Goal: Task Accomplishment & Management: Manage account settings

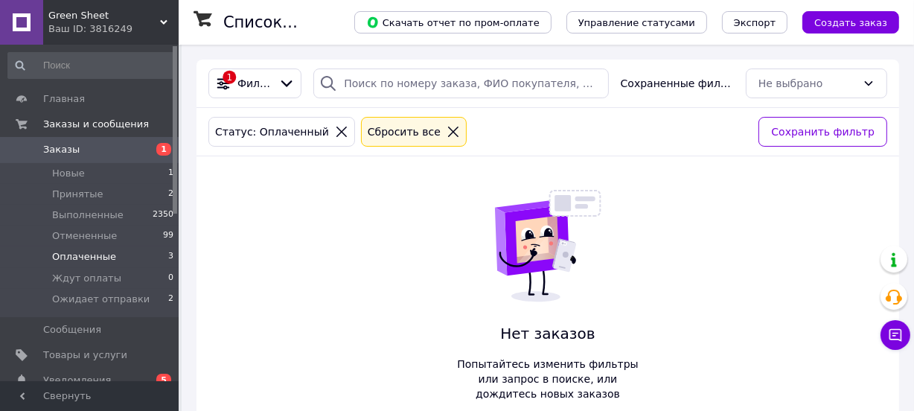
drag, startPoint x: 103, startPoint y: 252, endPoint x: 93, endPoint y: 264, distance: 16.4
click at [103, 252] on span "Оплаченные" at bounding box center [84, 256] width 64 height 13
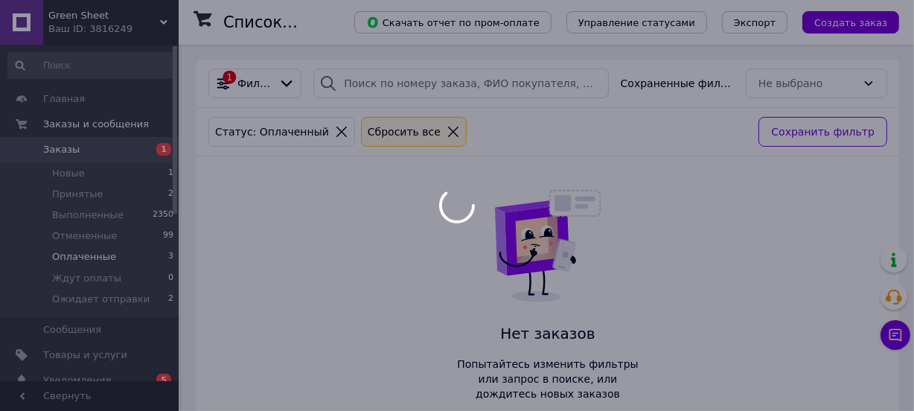
click at [92, 259] on div at bounding box center [457, 205] width 914 height 411
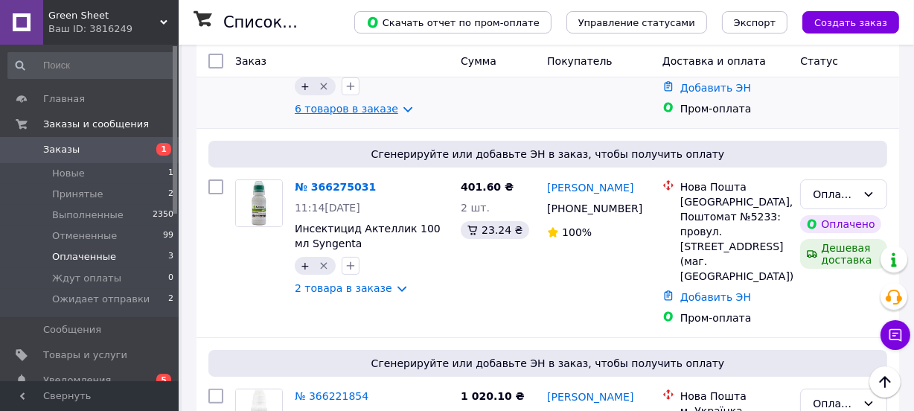
scroll to position [220, 0]
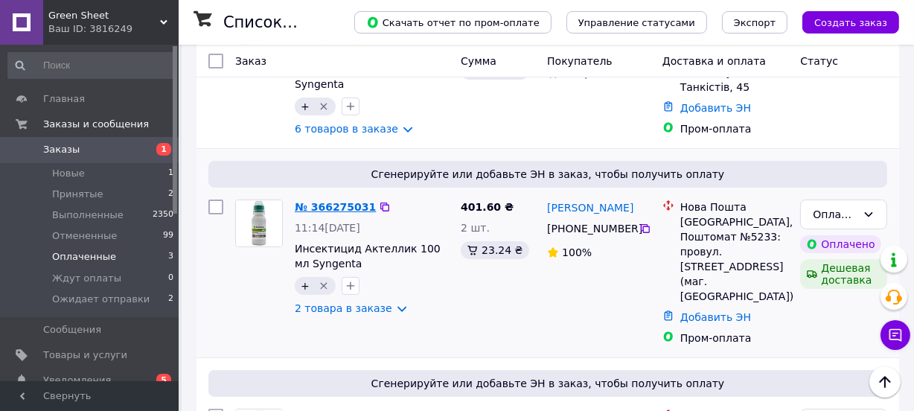
click at [339, 204] on link "№ 366275031" at bounding box center [335, 207] width 81 height 12
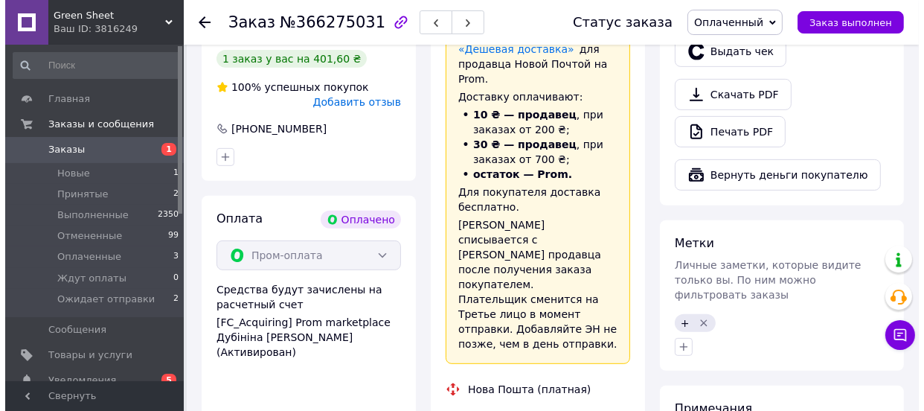
scroll to position [451, 0]
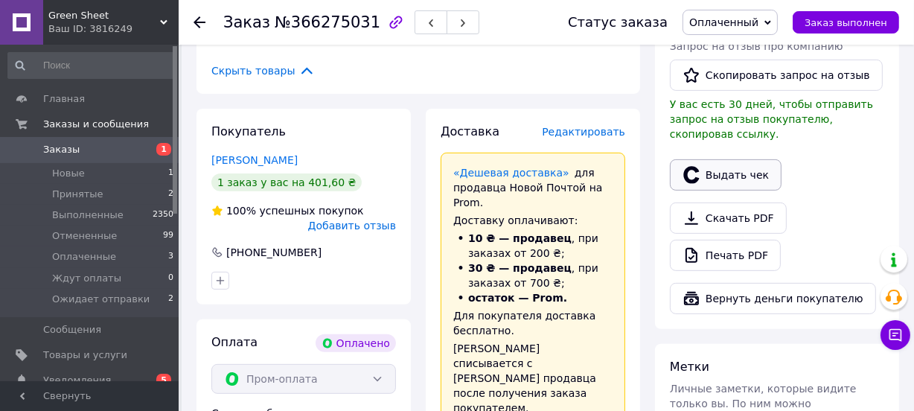
click at [712, 159] on button "Выдать чек" at bounding box center [726, 174] width 112 height 31
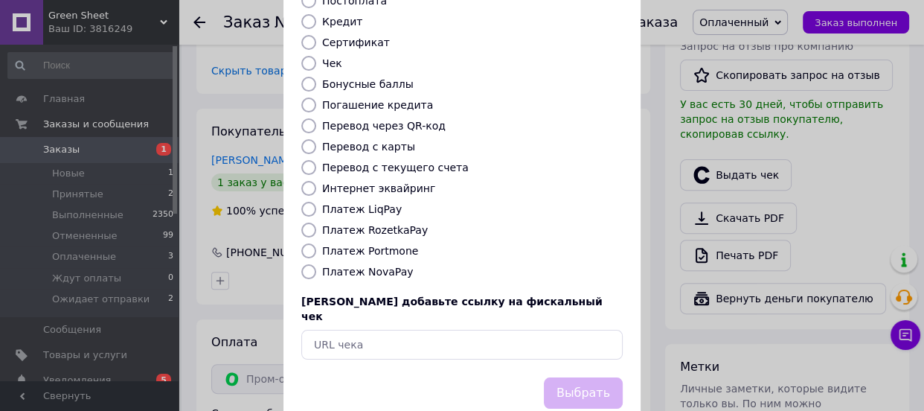
scroll to position [225, 0]
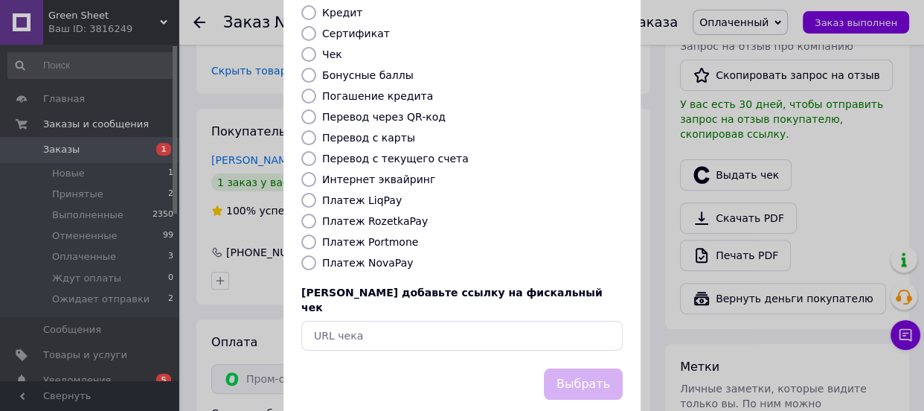
click at [392, 215] on label "Платеж RozetkaPay" at bounding box center [375, 221] width 106 height 12
click at [316, 214] on input "Платеж RozetkaPay" at bounding box center [308, 221] width 15 height 15
radio input "true"
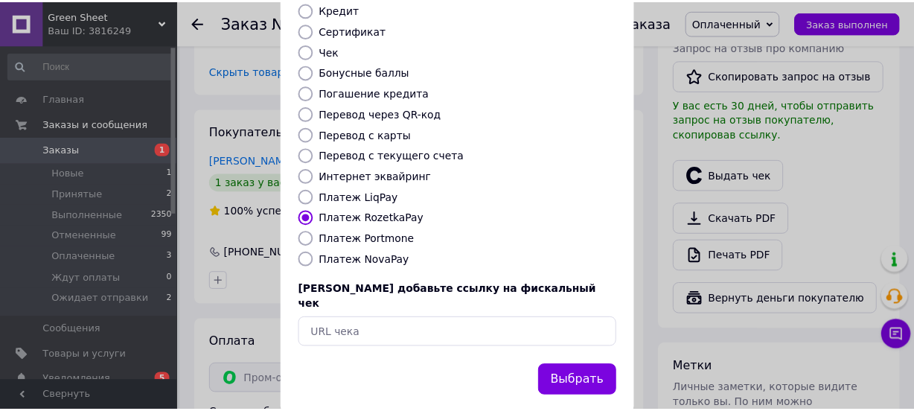
scroll to position [229, 0]
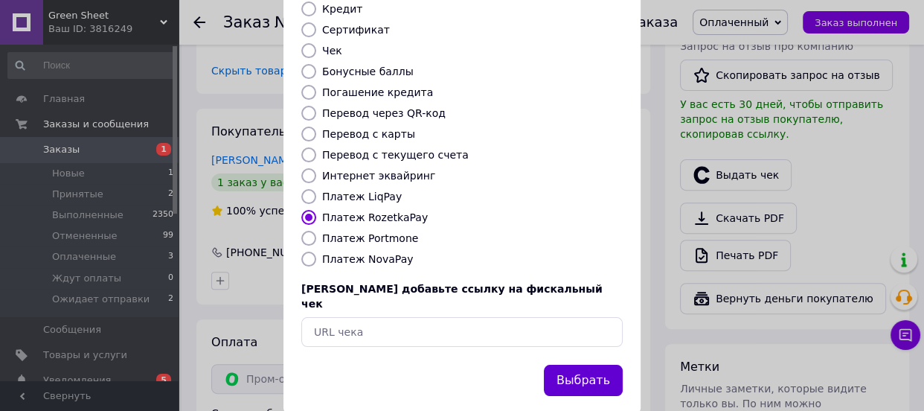
click at [588, 365] on button "Выбрать" at bounding box center [583, 381] width 79 height 32
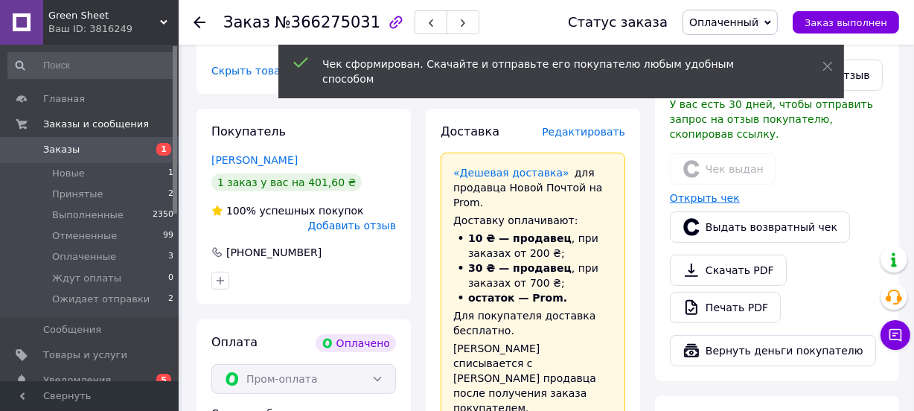
click at [681, 192] on link "Открыть чек" at bounding box center [705, 198] width 70 height 12
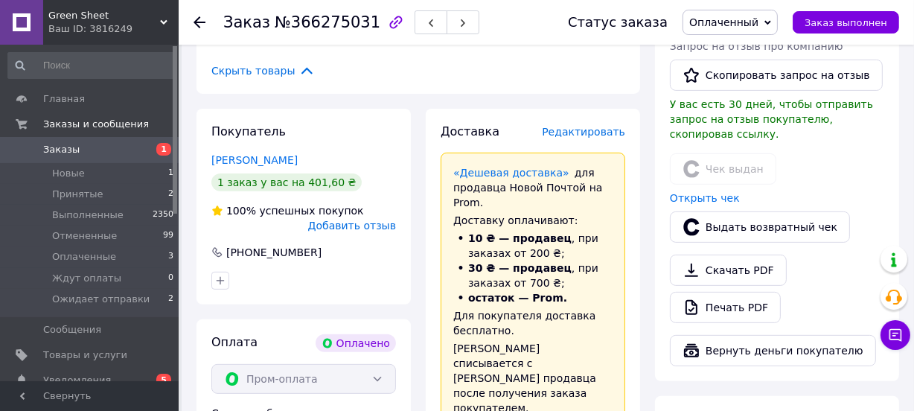
scroll to position [338, 0]
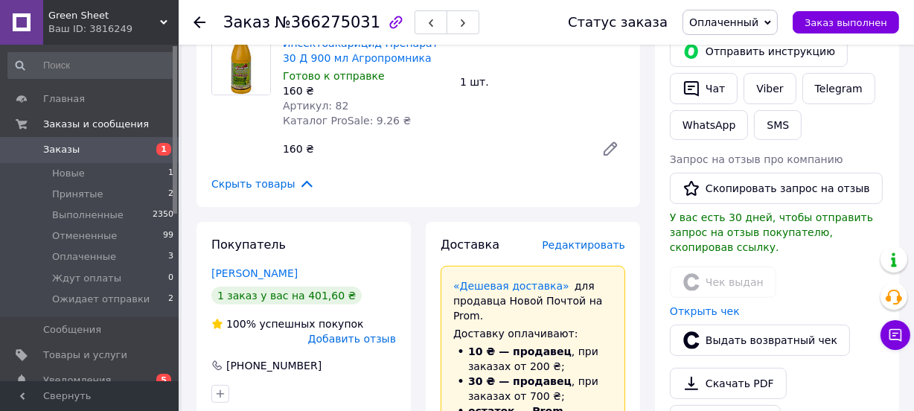
click at [587, 239] on span "Редактировать" at bounding box center [583, 245] width 83 height 12
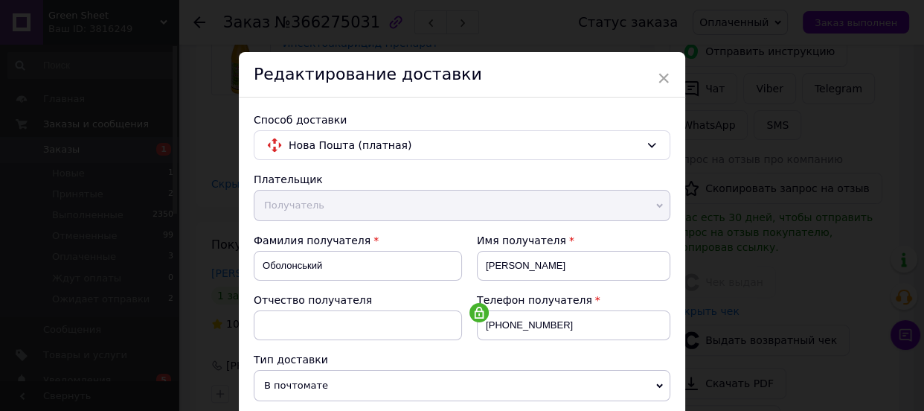
drag, startPoint x: 659, startPoint y: 77, endPoint x: 534, endPoint y: 126, distance: 134.8
click at [659, 77] on span "×" at bounding box center [663, 77] width 13 height 25
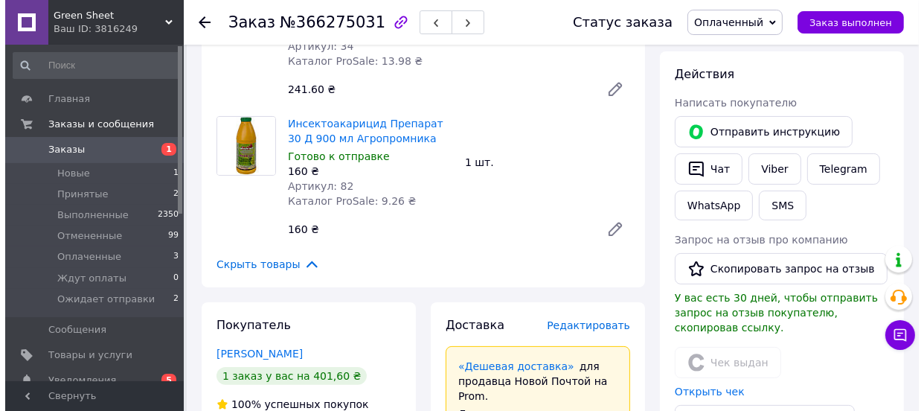
scroll to position [225, 0]
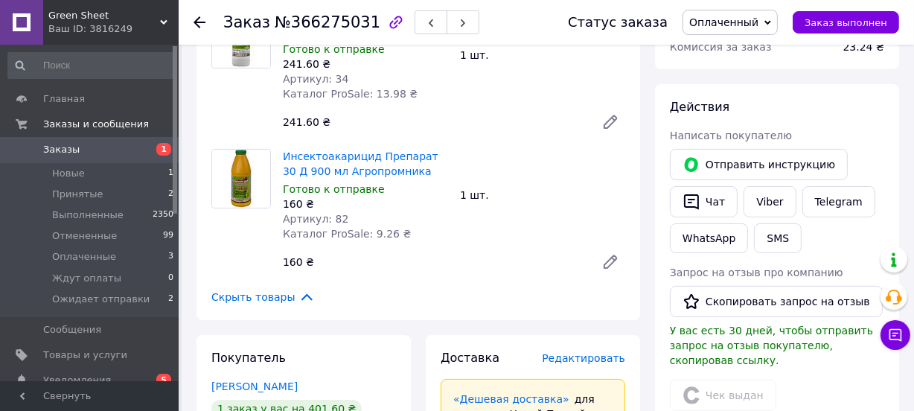
click at [607, 352] on span "Редактировать" at bounding box center [583, 358] width 83 height 12
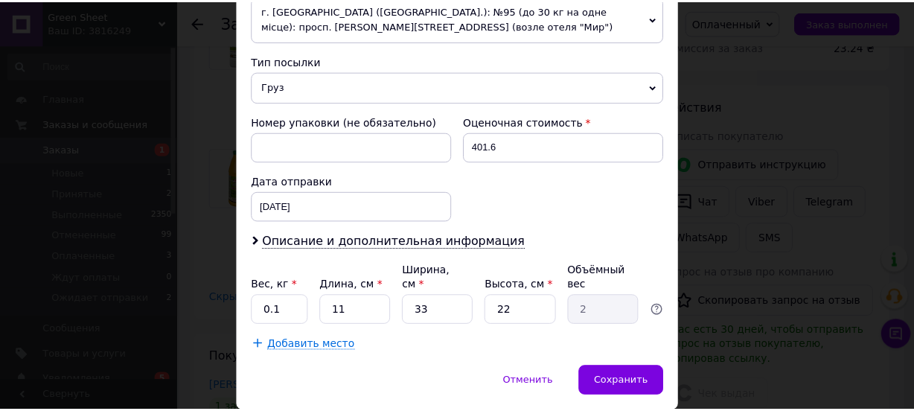
scroll to position [590, 0]
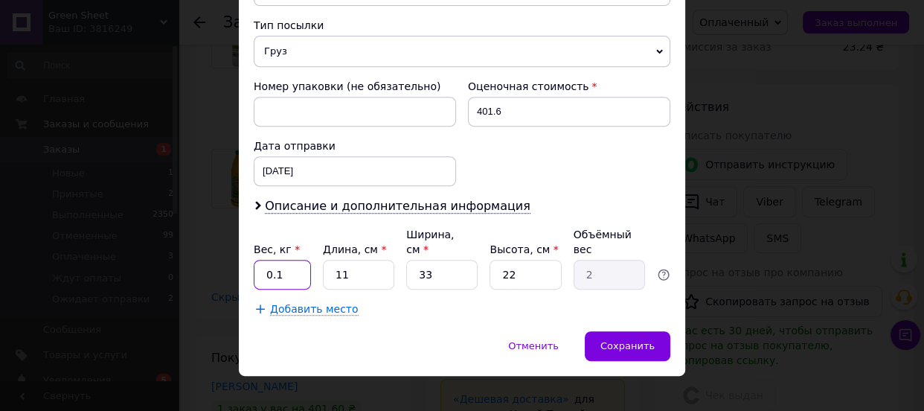
drag, startPoint x: 290, startPoint y: 253, endPoint x: 254, endPoint y: 250, distance: 35.9
click at [254, 260] on input "0.1" at bounding box center [282, 275] width 57 height 30
type input "1"
drag, startPoint x: 438, startPoint y: 261, endPoint x: 414, endPoint y: 256, distance: 24.2
click at [414, 260] on input "33" at bounding box center [441, 275] width 71 height 30
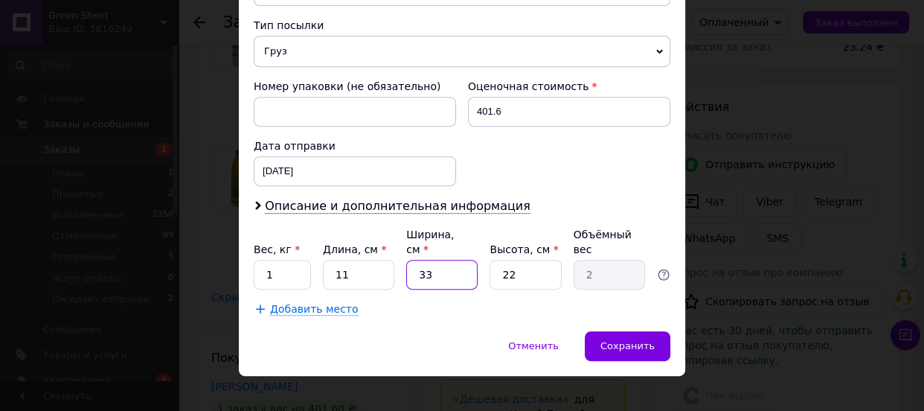
type input "1"
type input "0.1"
type input "10"
type input "0.61"
type input "10"
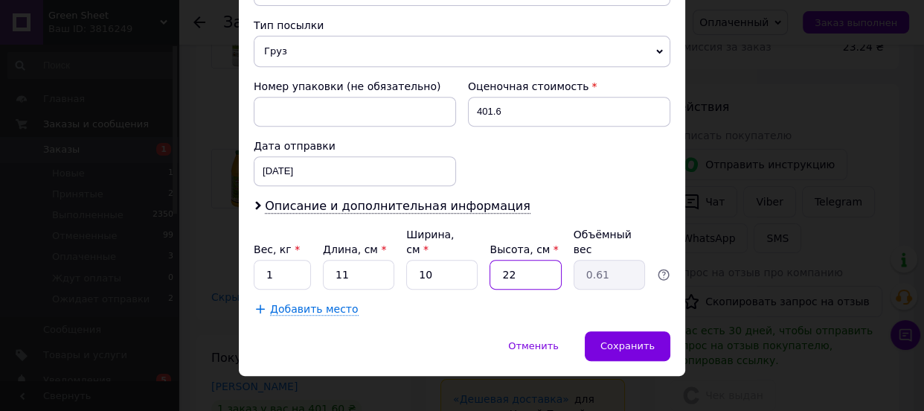
click at [526, 260] on input "22" at bounding box center [525, 275] width 71 height 30
type input "2"
type input "0.1"
type input "25"
type input "0.69"
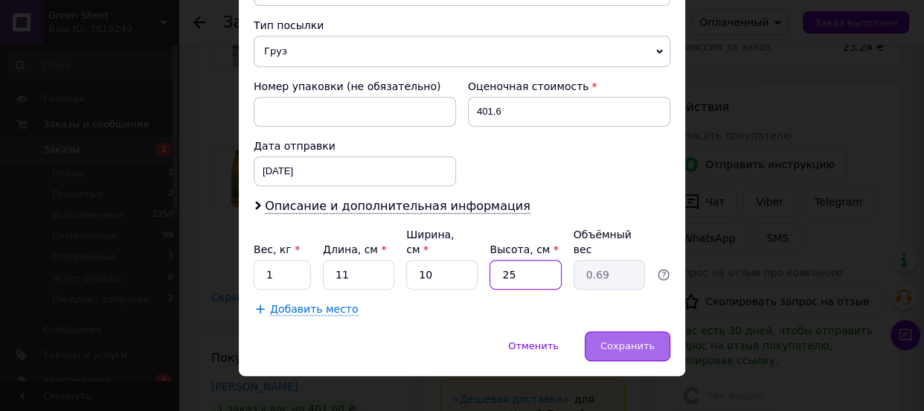
type input "25"
click at [629, 340] on span "Сохранить" at bounding box center [628, 345] width 54 height 11
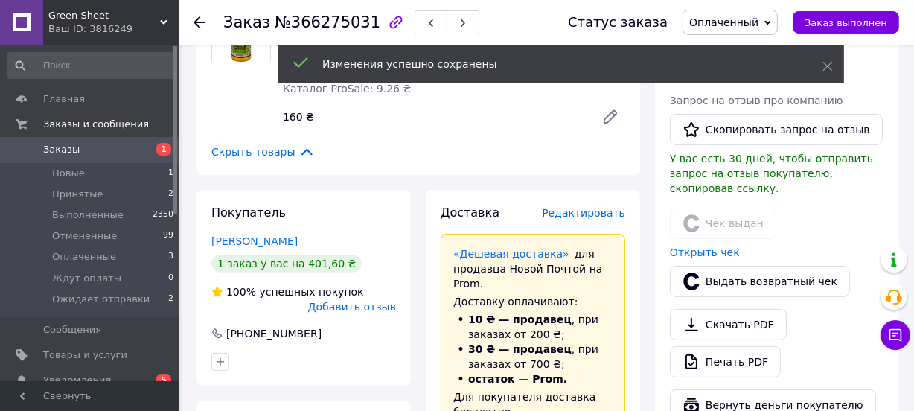
scroll to position [563, 0]
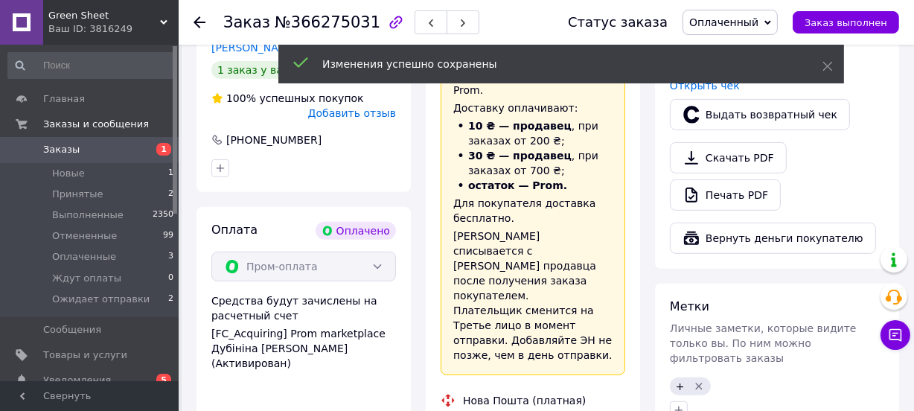
click at [727, 24] on span "Оплаченный" at bounding box center [723, 22] width 69 height 12
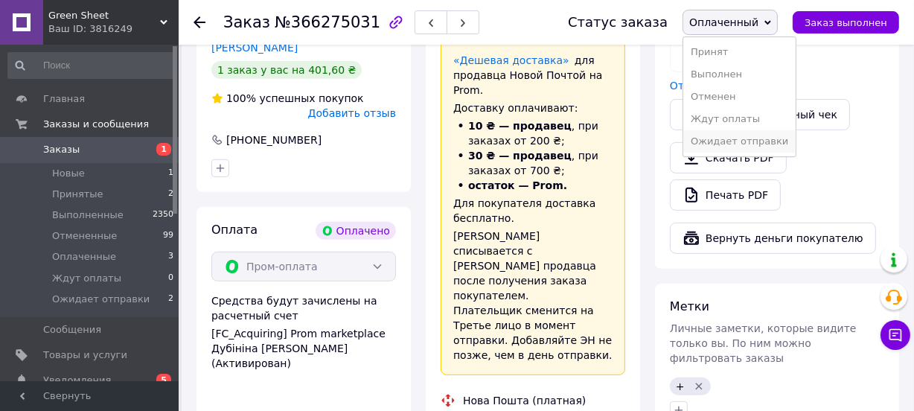
click at [713, 140] on li "Ожидает отправки" at bounding box center [739, 141] width 112 height 22
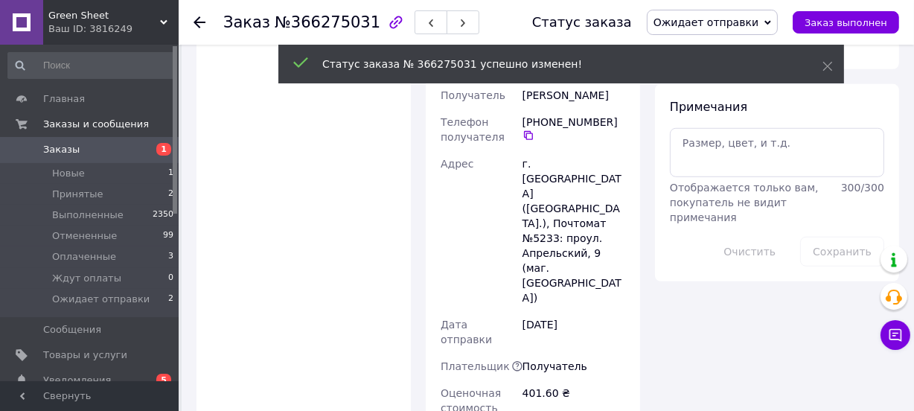
scroll to position [1014, 0]
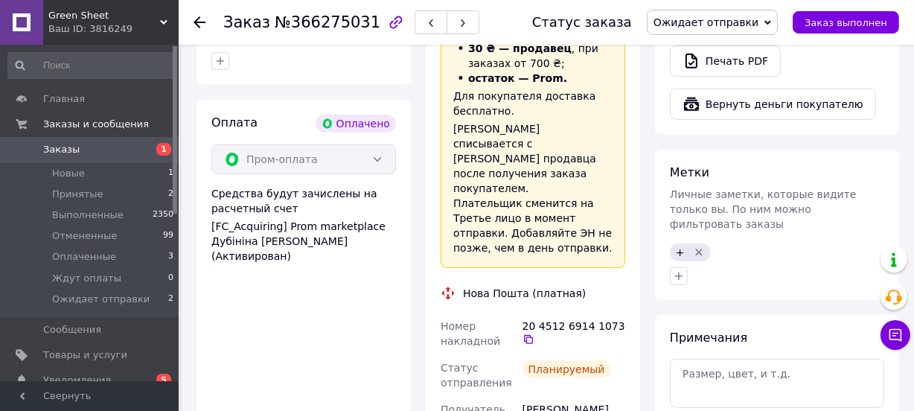
scroll to position [563, 0]
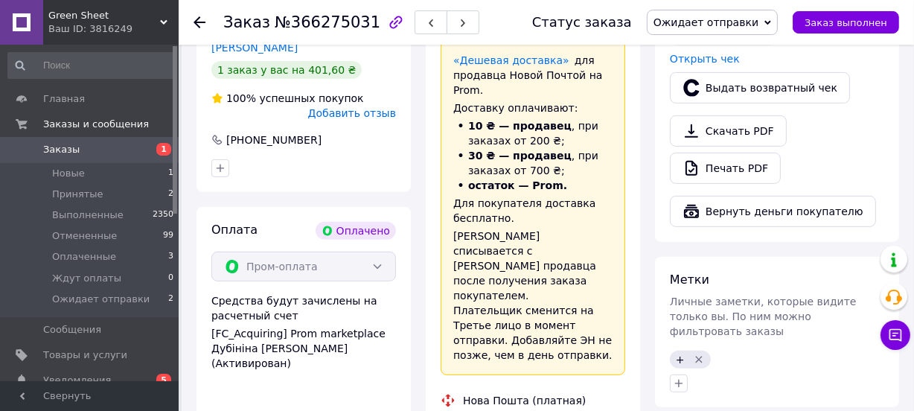
click at [199, 16] on icon at bounding box center [200, 22] width 12 height 12
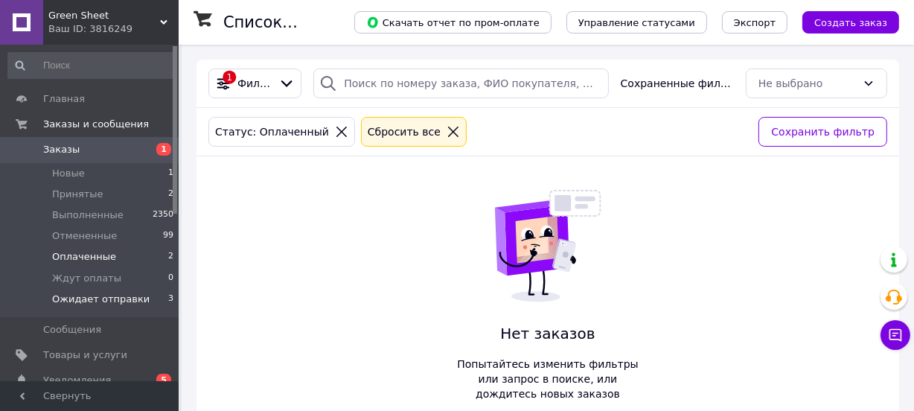
click at [97, 303] on span "Ожидает отправки" at bounding box center [101, 299] width 98 height 13
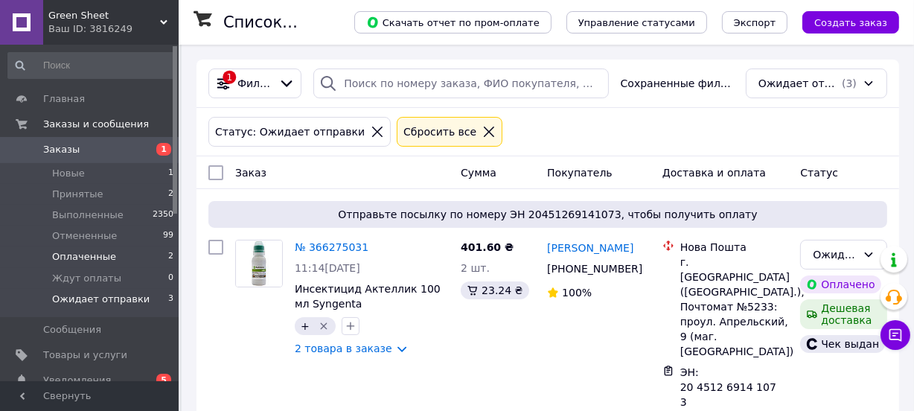
click at [109, 254] on li "Оплаченные 2" at bounding box center [91, 256] width 182 height 21
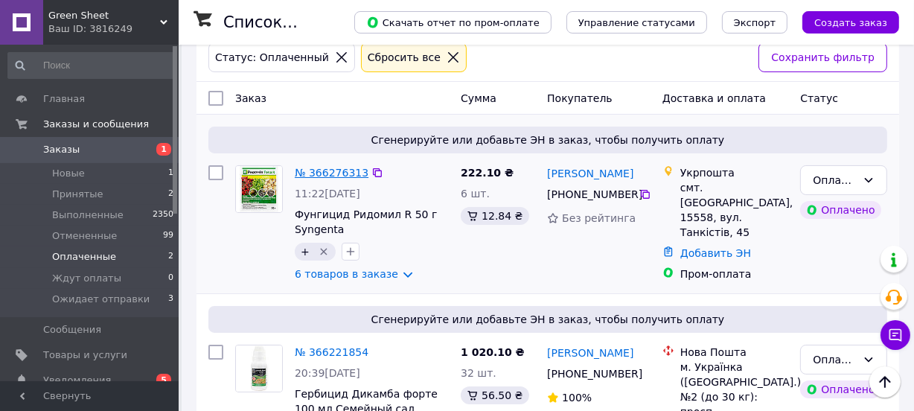
scroll to position [39, 0]
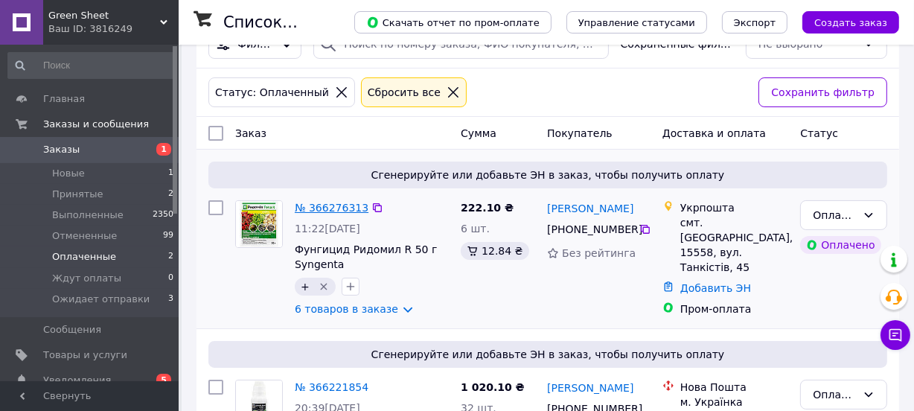
click at [322, 208] on link "№ 366276313" at bounding box center [332, 208] width 74 height 12
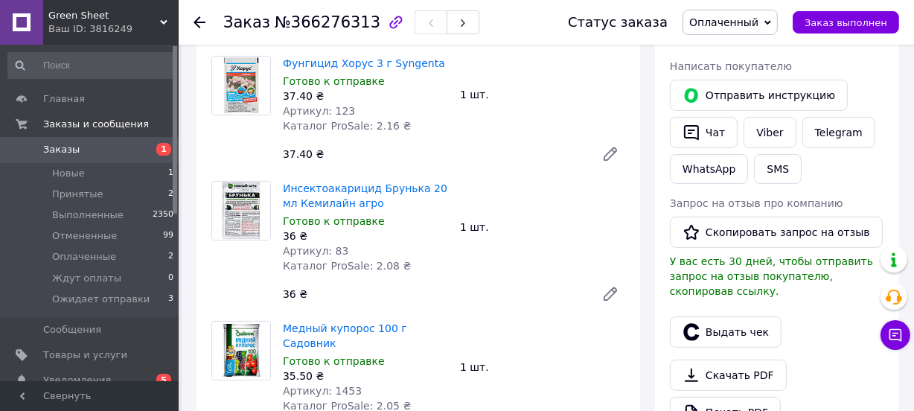
scroll to position [451, 0]
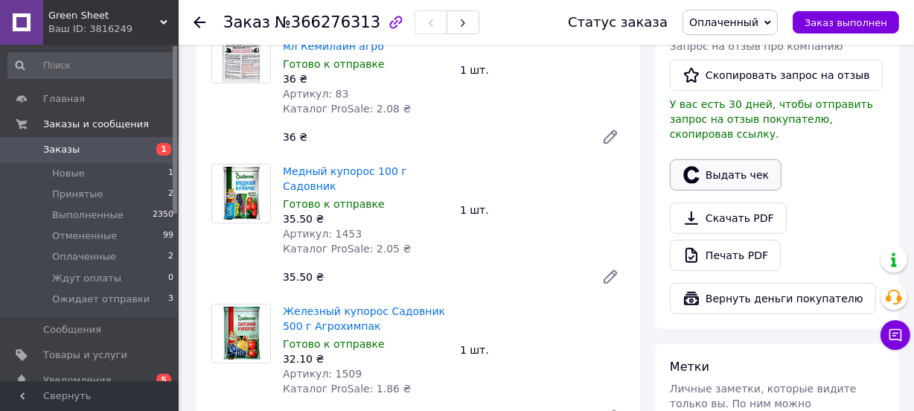
click at [713, 159] on button "Выдать чек" at bounding box center [726, 174] width 112 height 31
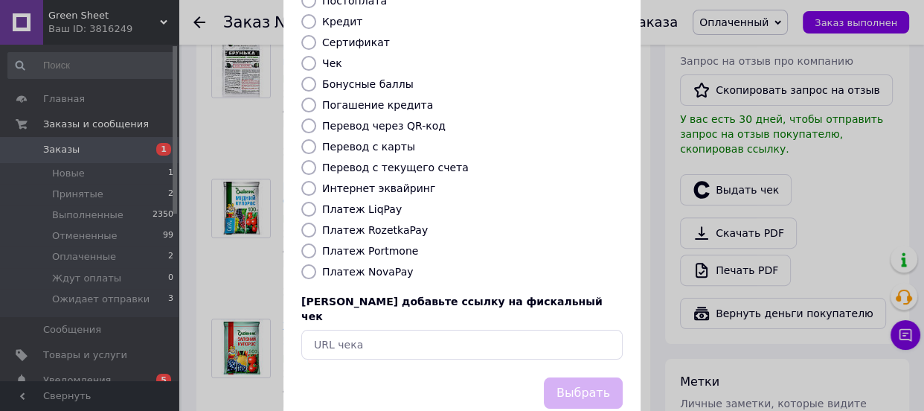
scroll to position [225, 0]
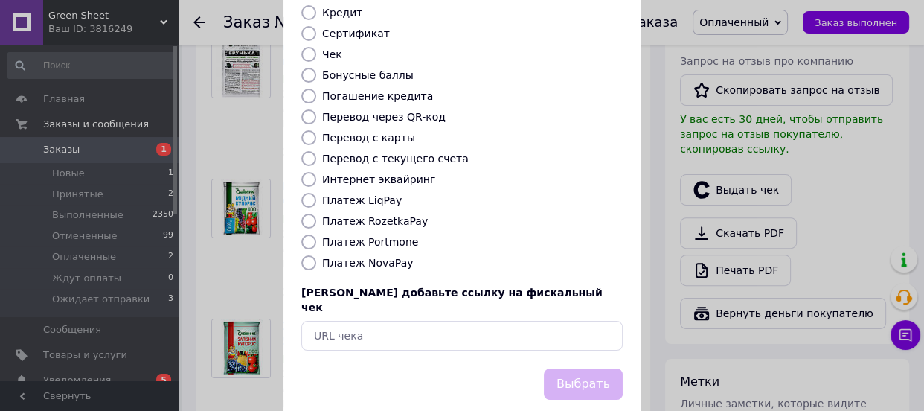
click at [393, 215] on label "Платеж RozetkaPay" at bounding box center [375, 221] width 106 height 12
click at [316, 214] on input "Платеж RozetkaPay" at bounding box center [308, 221] width 15 height 15
radio input "true"
click at [575, 368] on button "Выбрать" at bounding box center [583, 384] width 79 height 32
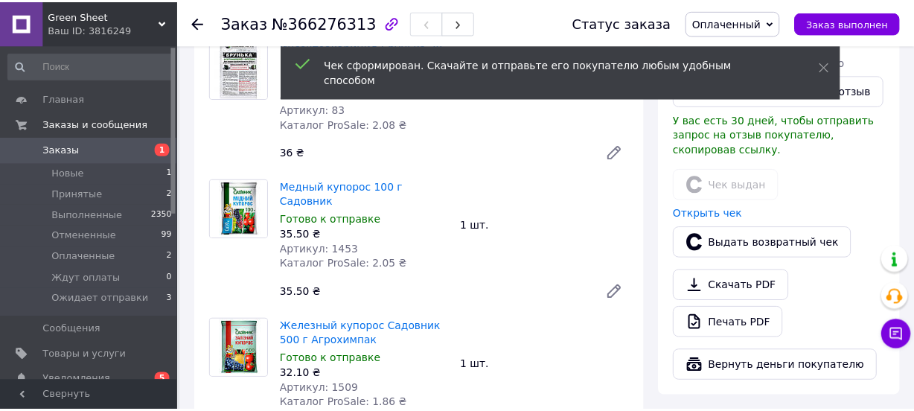
scroll to position [451, 0]
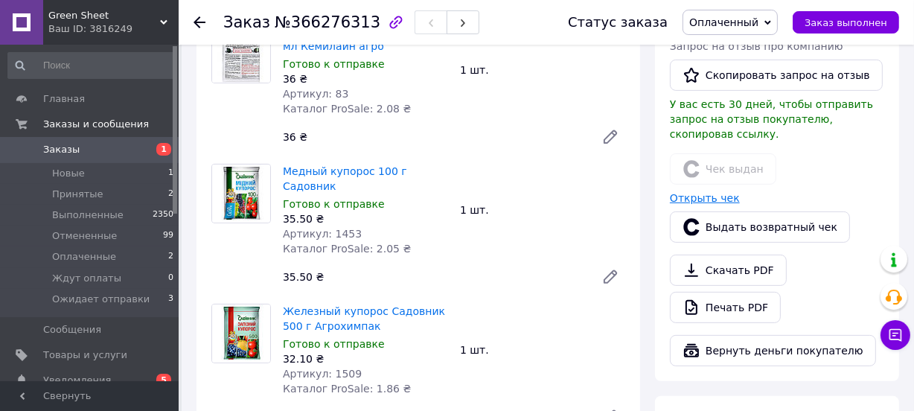
click at [700, 192] on link "Открыть чек" at bounding box center [705, 198] width 70 height 12
click at [740, 18] on span "Оплаченный" at bounding box center [723, 22] width 69 height 12
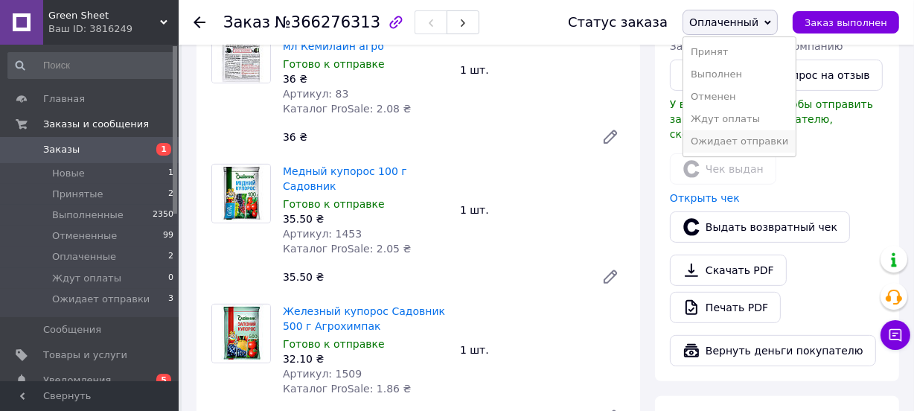
click at [743, 141] on li "Ожидает отправки" at bounding box center [739, 141] width 112 height 22
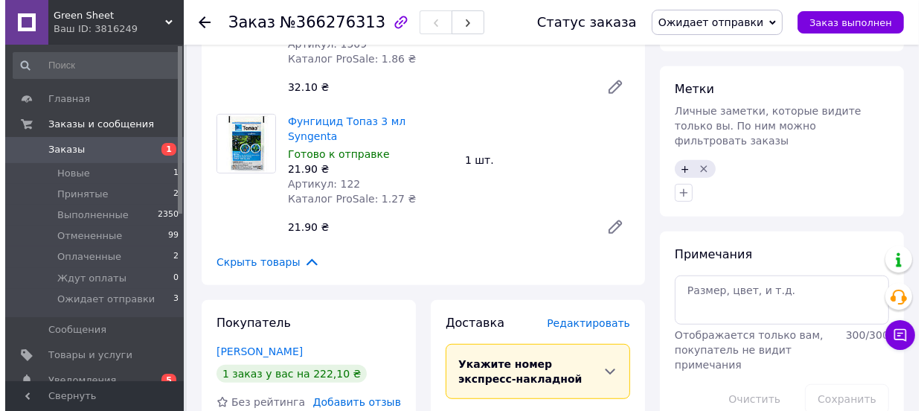
scroll to position [901, 0]
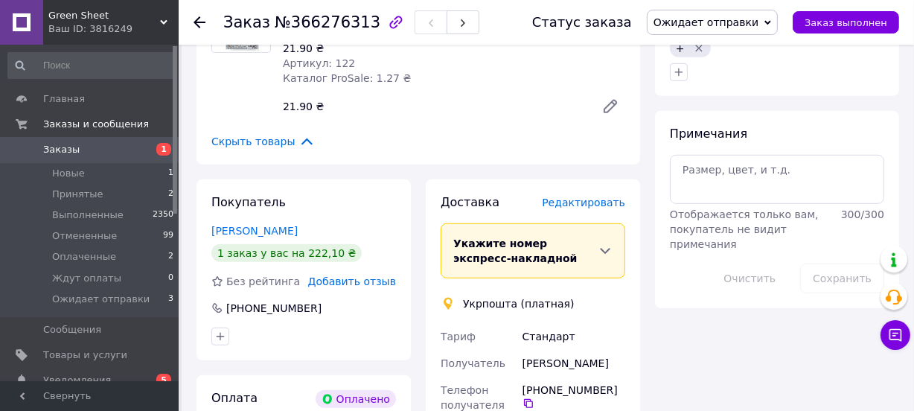
click at [587, 196] on span "Редактировать" at bounding box center [583, 202] width 83 height 12
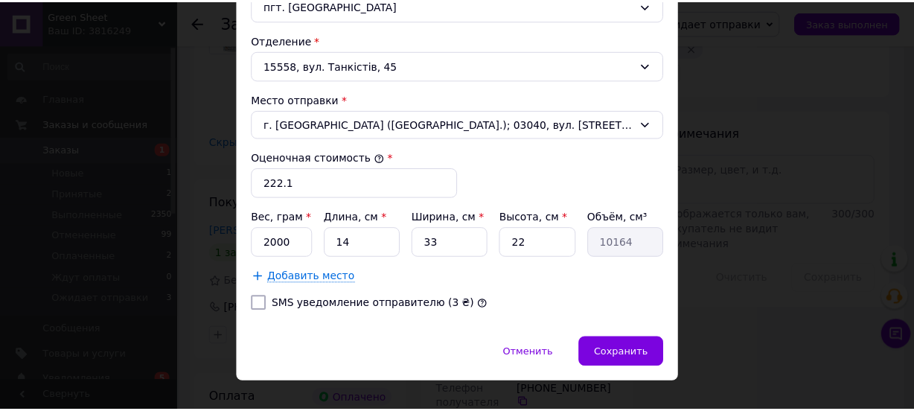
scroll to position [518, 0]
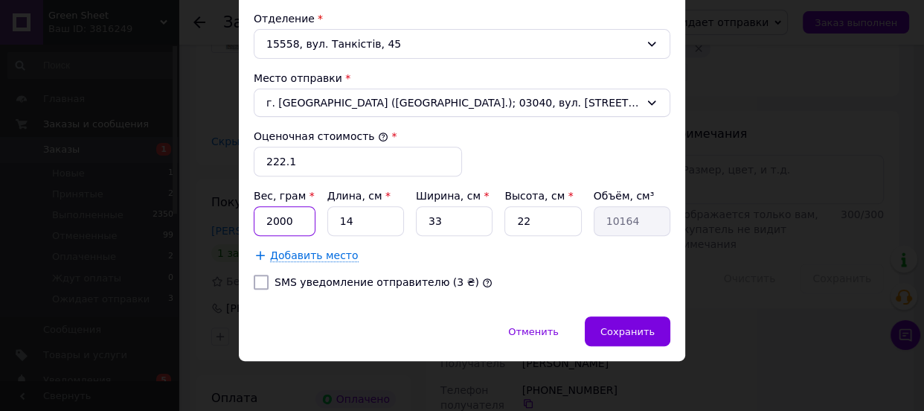
drag, startPoint x: 297, startPoint y: 216, endPoint x: 254, endPoint y: 216, distance: 43.2
click at [254, 216] on input "2000" at bounding box center [285, 221] width 62 height 30
type input "700"
drag, startPoint x: 346, startPoint y: 220, endPoint x: 327, endPoint y: 220, distance: 19.4
click at [327, 220] on input "14" at bounding box center [365, 221] width 77 height 30
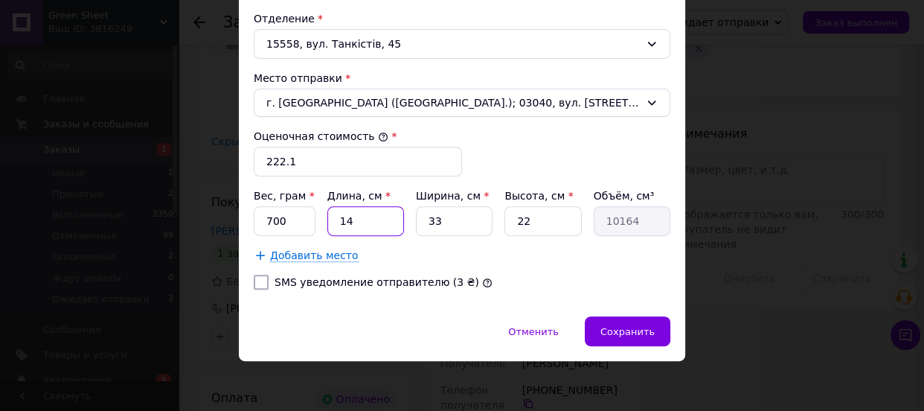
type input "2"
type input "1452"
type input "24"
type input "17424"
type input "24"
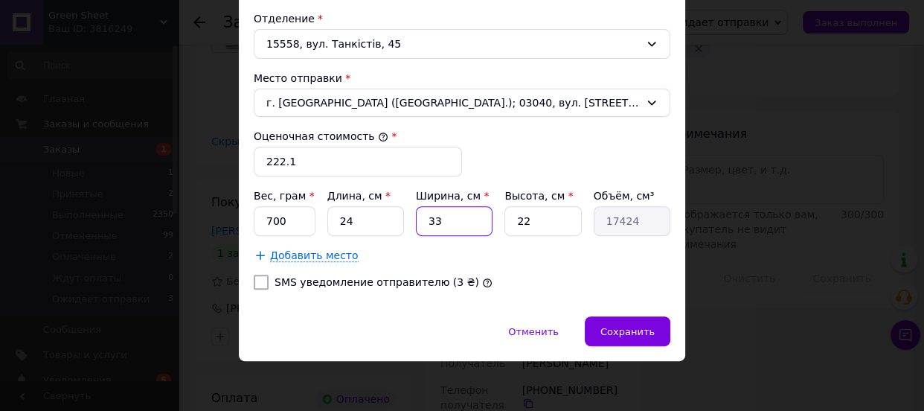
drag, startPoint x: 430, startPoint y: 218, endPoint x: 421, endPoint y: 217, distance: 9.7
click at [421, 217] on input "33" at bounding box center [454, 221] width 77 height 30
type input "1"
type input "528"
type input "17"
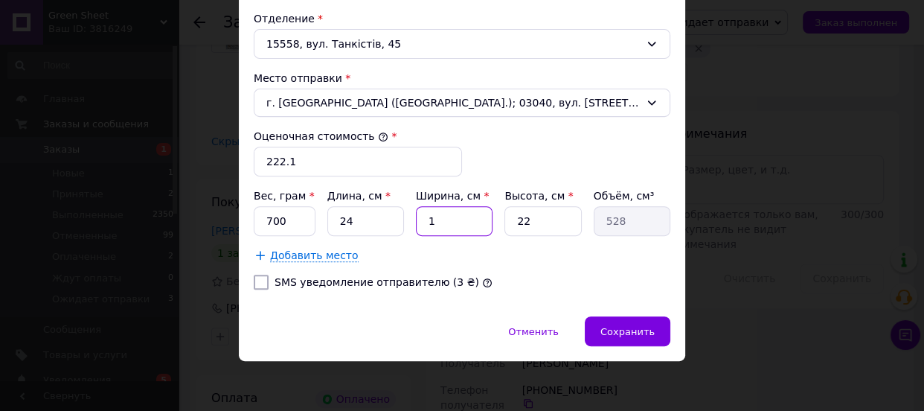
type input "8976"
type input "17"
drag, startPoint x: 529, startPoint y: 219, endPoint x: 510, endPoint y: 219, distance: 19.4
click at [510, 219] on input "22" at bounding box center [543, 221] width 77 height 30
type input "9"
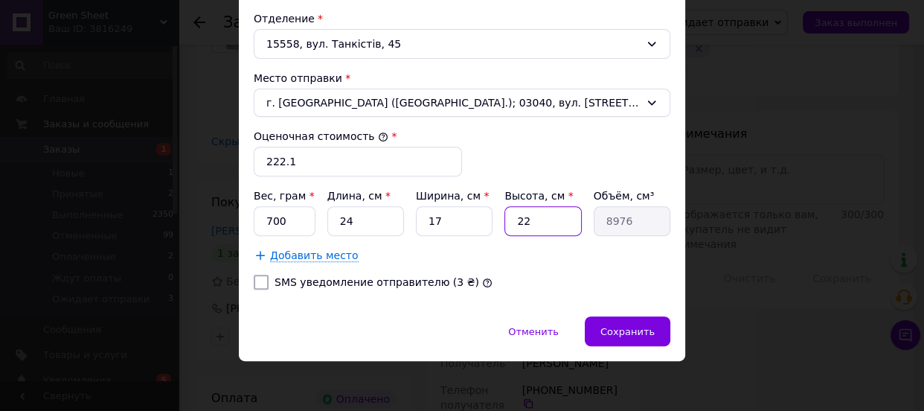
type input "3672"
type input "9"
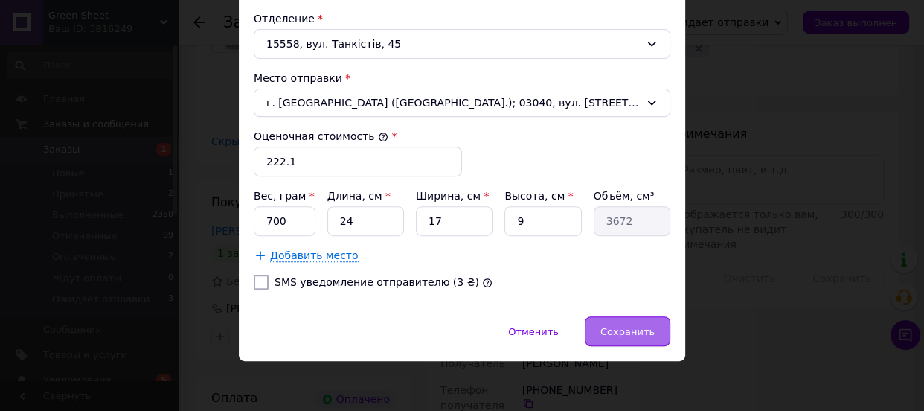
click at [629, 327] on span "Сохранить" at bounding box center [628, 331] width 54 height 11
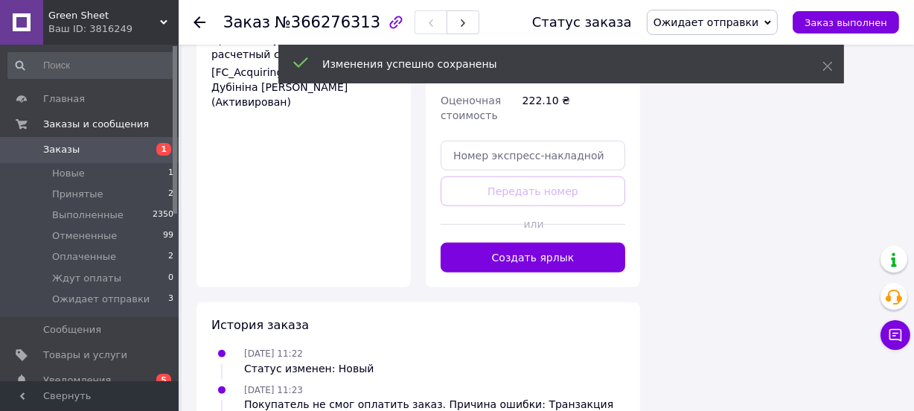
scroll to position [1353, 0]
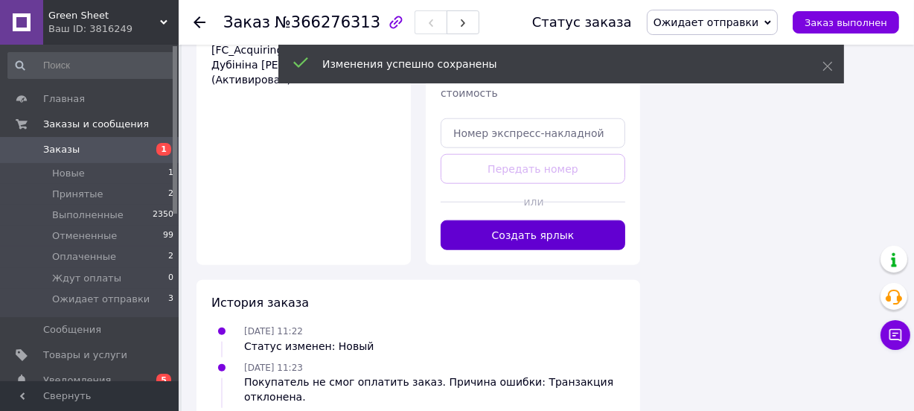
click at [509, 220] on button "Создать ярлык" at bounding box center [533, 235] width 185 height 30
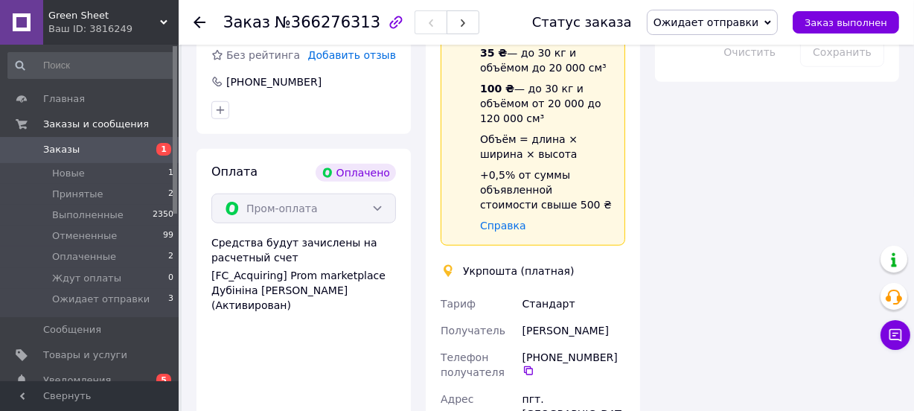
scroll to position [1014, 0]
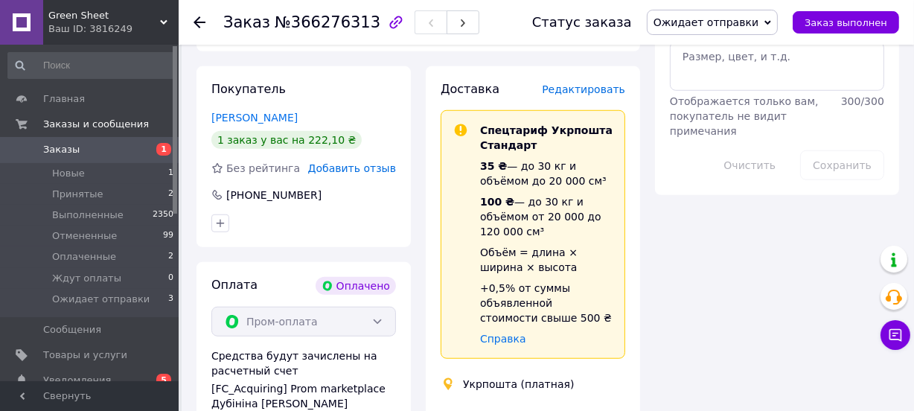
click at [194, 18] on icon at bounding box center [200, 22] width 12 height 12
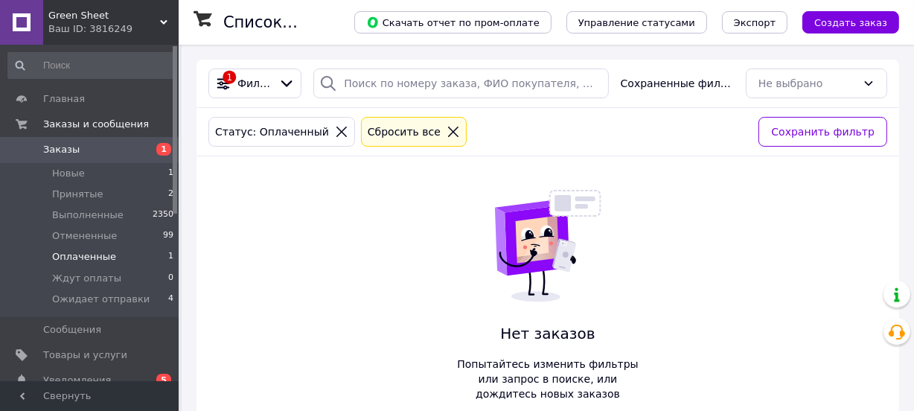
click at [83, 192] on span "Принятые" at bounding box center [77, 194] width 51 height 13
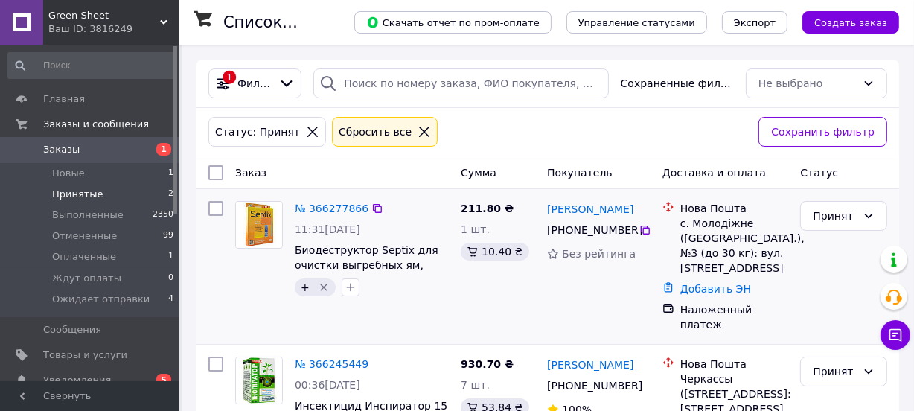
scroll to position [60, 0]
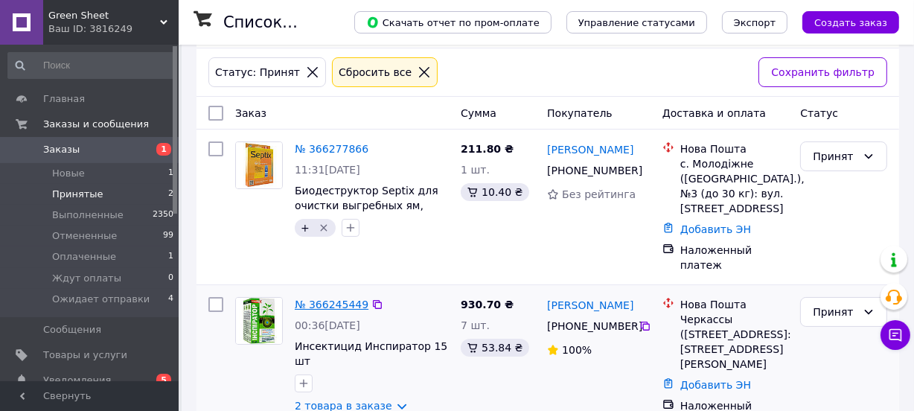
click at [339, 298] on link "№ 366245449" at bounding box center [332, 304] width 74 height 12
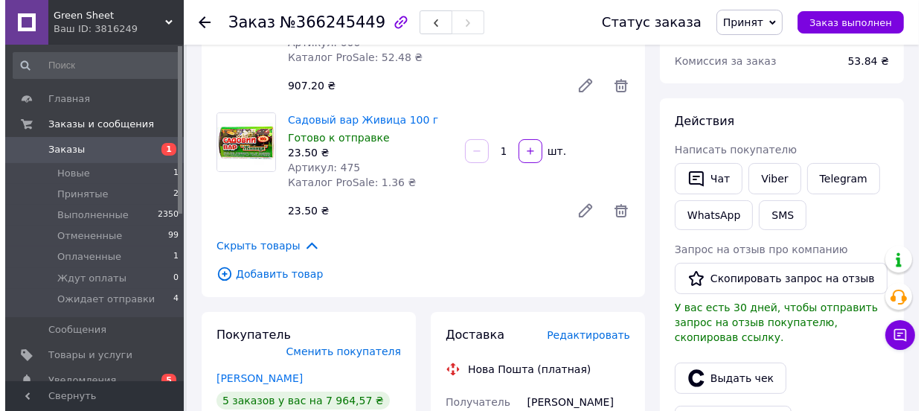
scroll to position [225, 0]
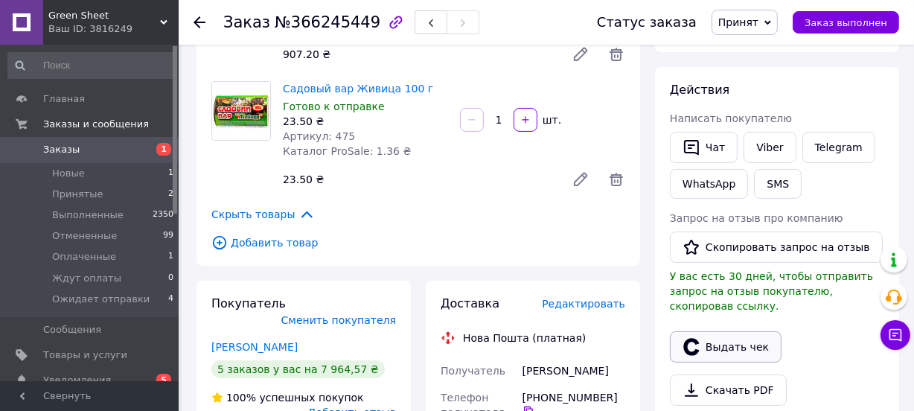
click at [710, 331] on button "Выдать чек" at bounding box center [726, 346] width 112 height 31
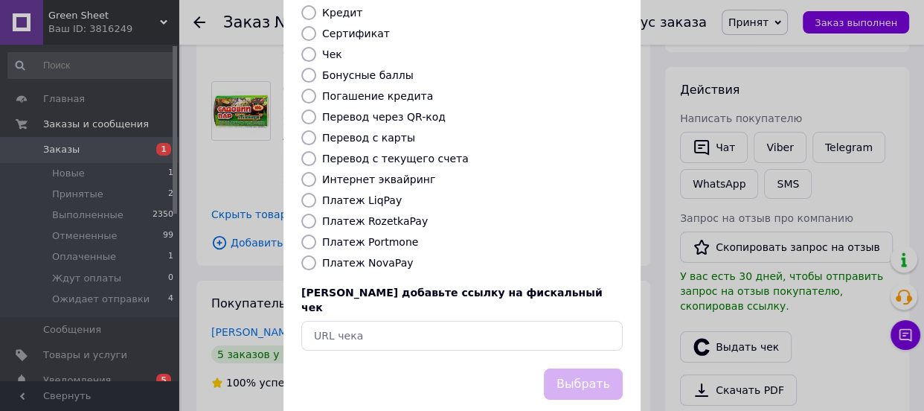
click at [389, 257] on label "Платеж NovaPay" at bounding box center [367, 263] width 91 height 12
click at [316, 255] on input "Платеж NovaPay" at bounding box center [308, 262] width 15 height 15
radio input "true"
click at [592, 368] on button "Выбрать" at bounding box center [583, 384] width 79 height 32
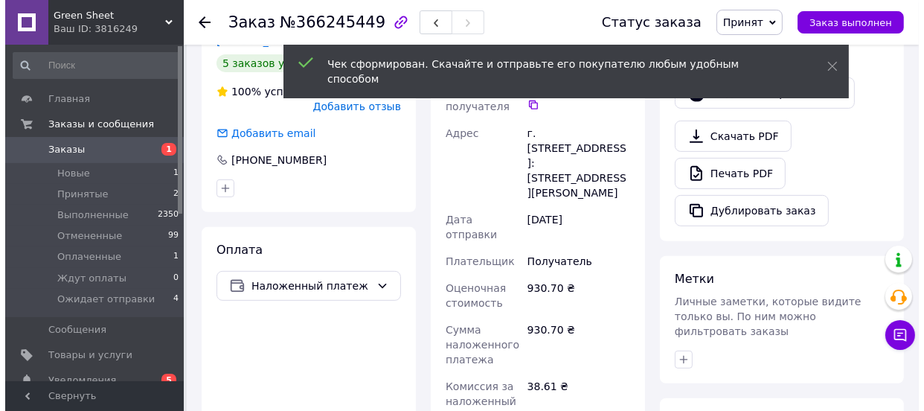
scroll to position [338, 0]
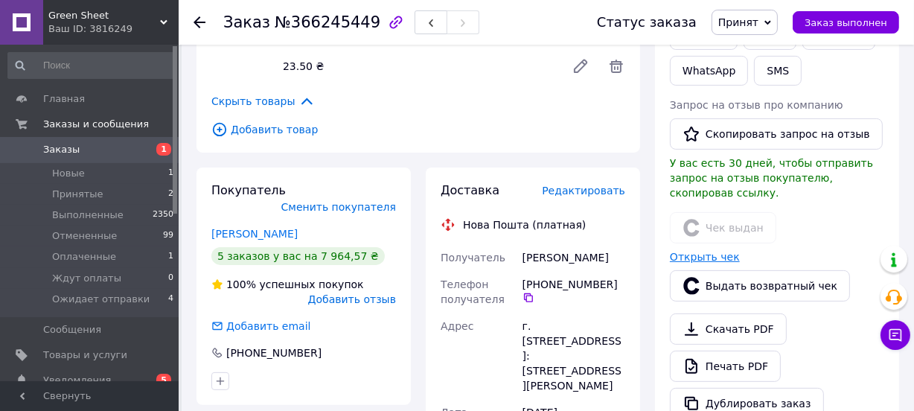
click at [684, 251] on link "Открыть чек" at bounding box center [705, 257] width 70 height 12
click at [751, 22] on span "Принят" at bounding box center [738, 22] width 40 height 12
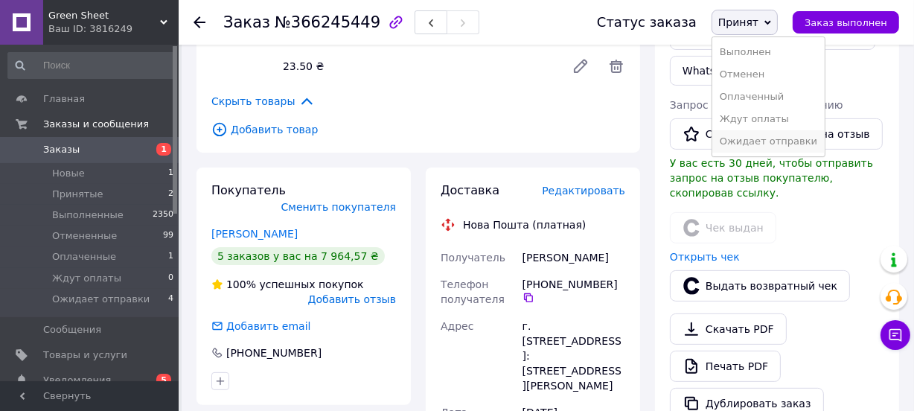
click at [757, 139] on li "Ожидает отправки" at bounding box center [768, 141] width 112 height 22
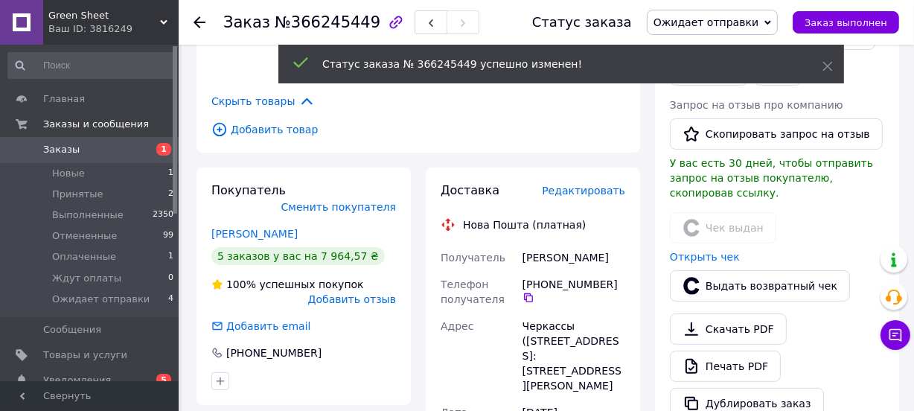
click at [590, 185] on span "Редактировать" at bounding box center [583, 191] width 83 height 12
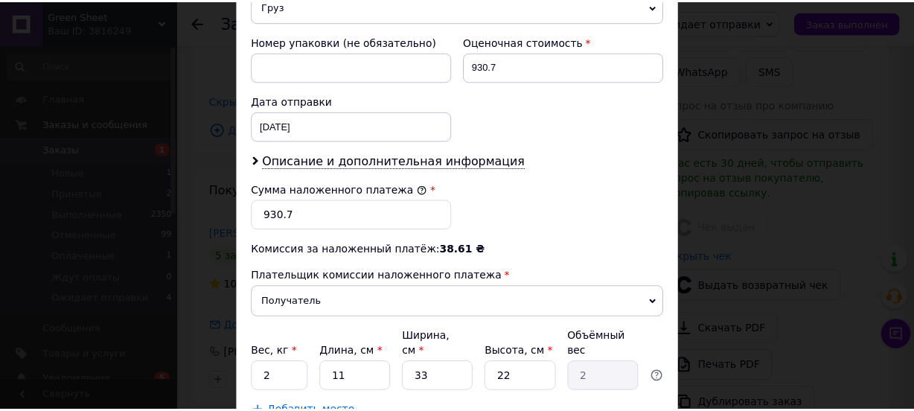
scroll to position [737, 0]
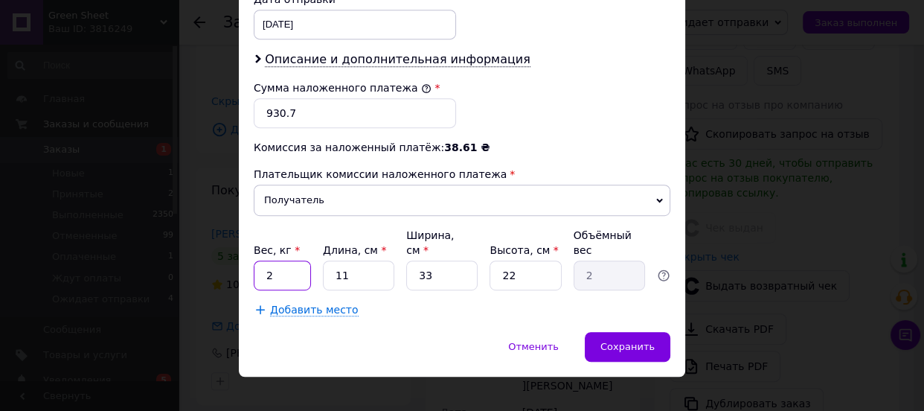
drag, startPoint x: 268, startPoint y: 261, endPoint x: 256, endPoint y: 261, distance: 11.9
click at [256, 261] on input "2" at bounding box center [282, 276] width 57 height 30
type input "0.5"
drag, startPoint x: 348, startPoint y: 261, endPoint x: 330, endPoint y: 261, distance: 18.6
click at [330, 261] on input "11" at bounding box center [358, 276] width 71 height 30
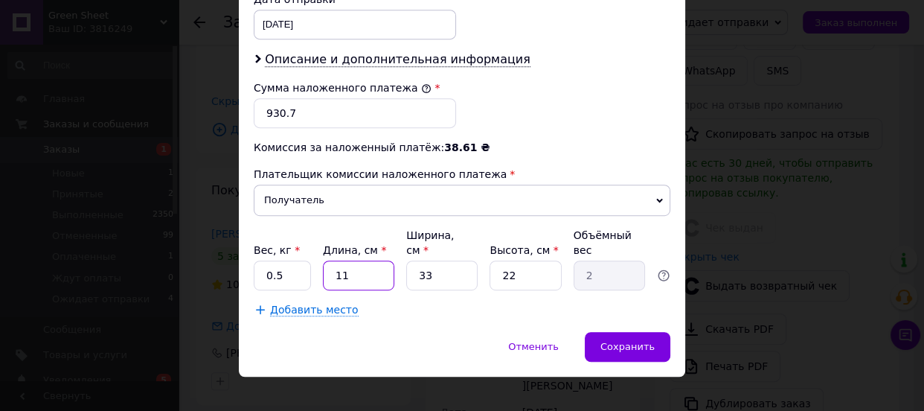
type input "1"
type input "0.18"
type input "17"
type input "3.09"
type input "17"
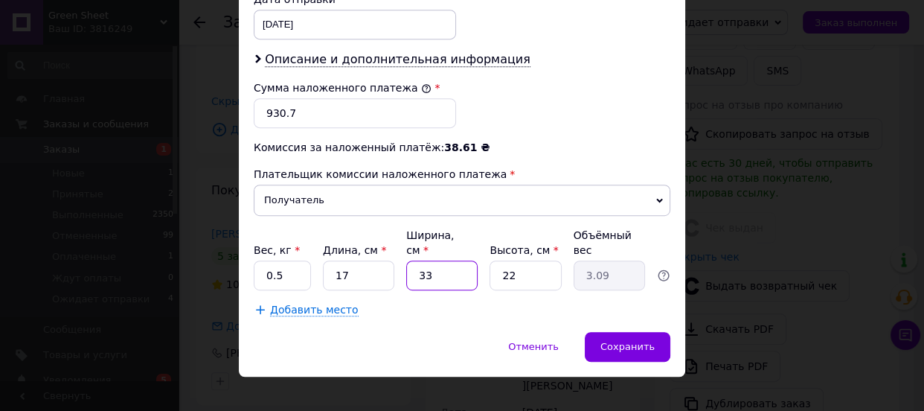
drag, startPoint x: 428, startPoint y: 255, endPoint x: 409, endPoint y: 258, distance: 18.7
click at [409, 261] on input "33" at bounding box center [441, 276] width 71 height 30
type input "1"
type input "0.1"
type input "12"
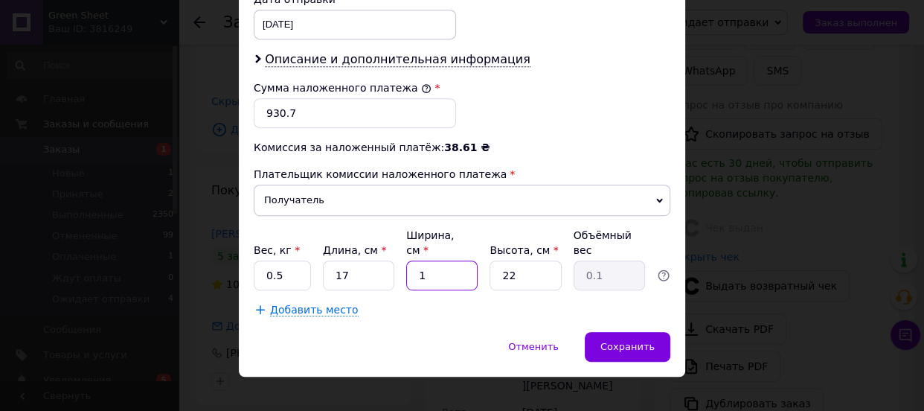
type input "1.12"
type input "12"
drag, startPoint x: 511, startPoint y: 257, endPoint x: 493, endPoint y: 261, distance: 18.2
click at [493, 261] on input "22" at bounding box center [525, 276] width 71 height 30
type input "9"
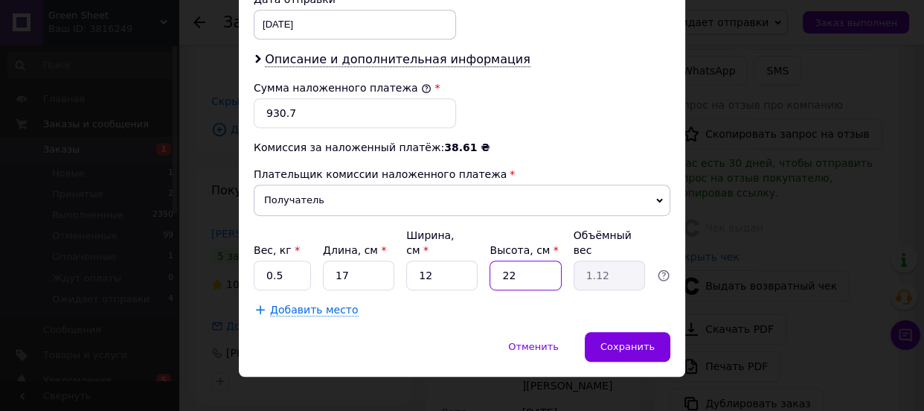
type input "0.46"
type input "9"
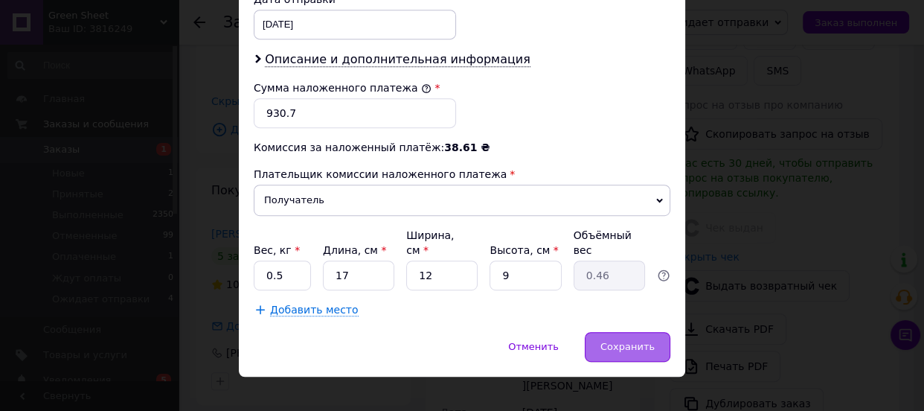
click at [631, 341] on span "Сохранить" at bounding box center [628, 346] width 54 height 11
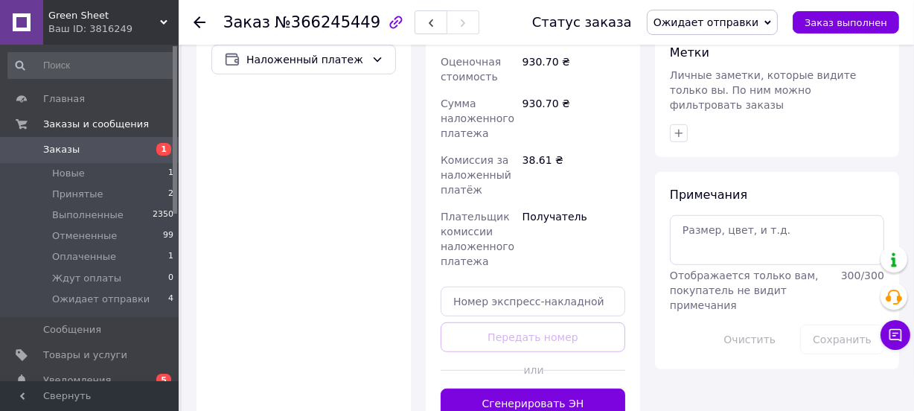
scroll to position [789, 0]
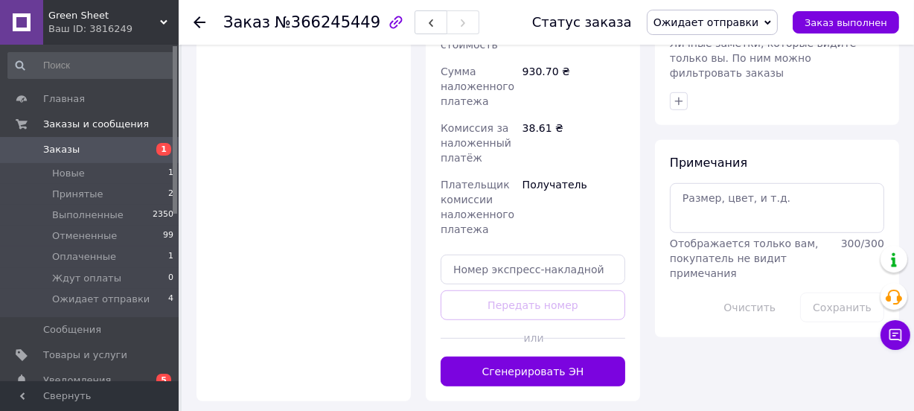
click at [538, 357] on button "Сгенерировать ЭН" at bounding box center [533, 372] width 185 height 30
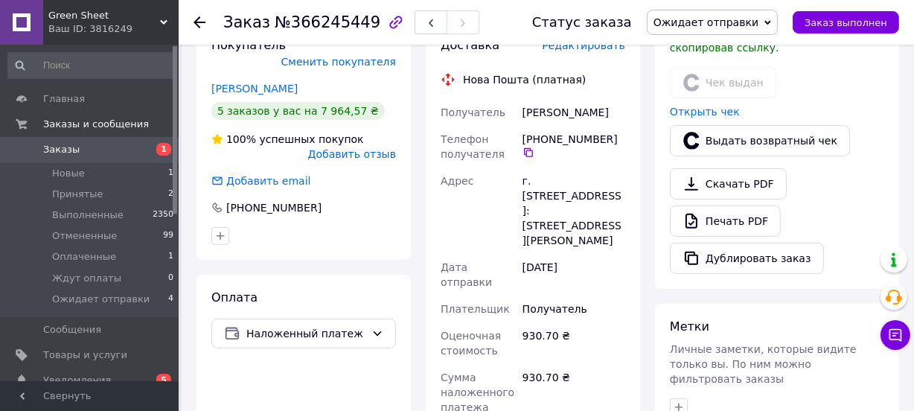
scroll to position [451, 0]
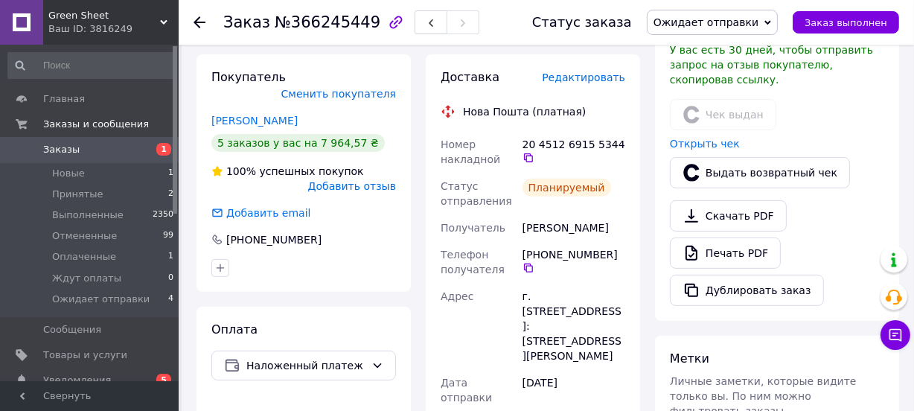
click at [200, 22] on use at bounding box center [200, 22] width 12 height 12
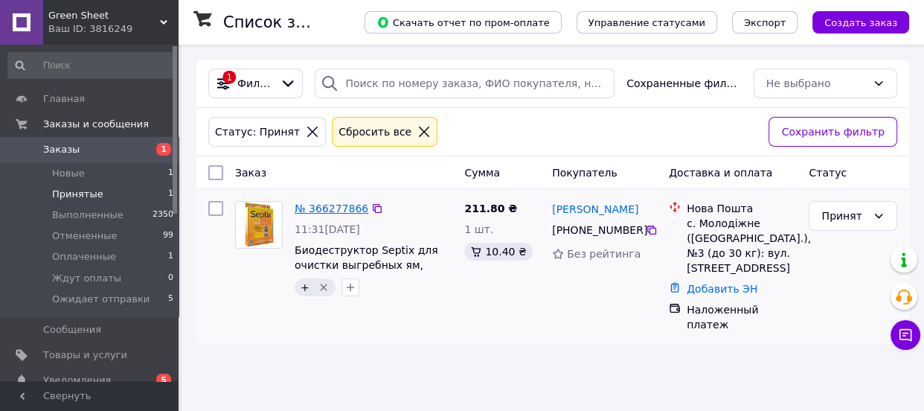
click at [325, 205] on link "№ 366277866" at bounding box center [332, 208] width 74 height 12
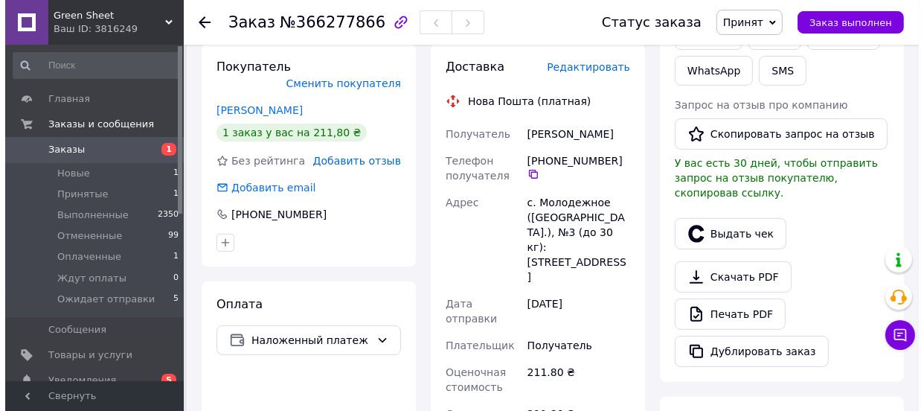
scroll to position [225, 0]
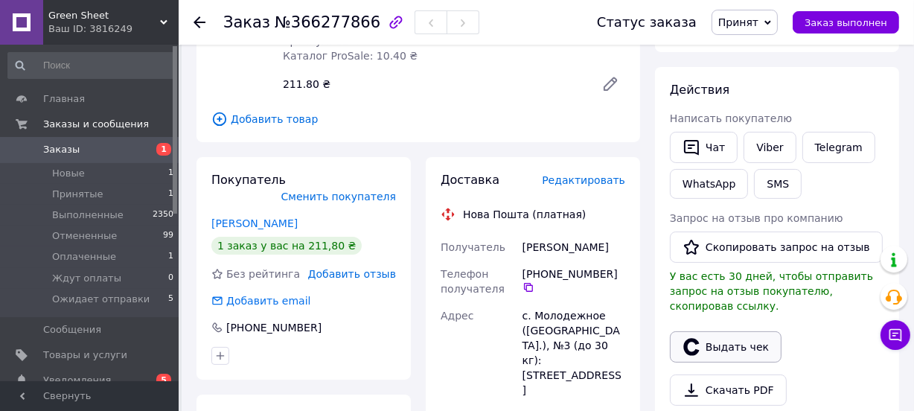
click at [723, 335] on button "Выдать чек" at bounding box center [726, 346] width 112 height 31
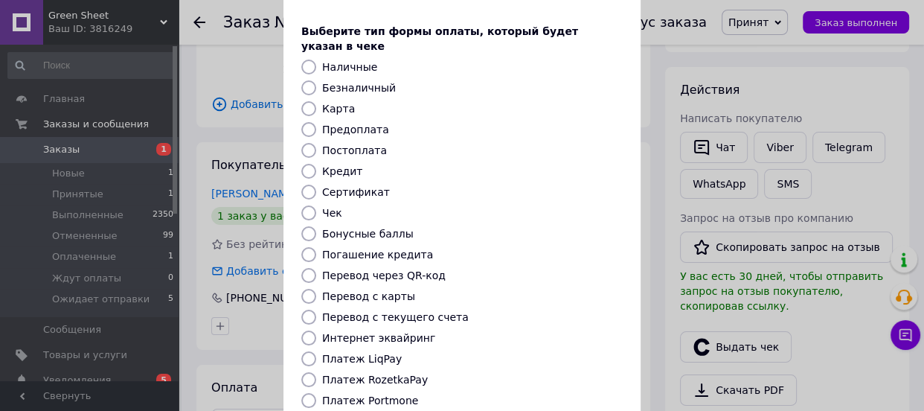
scroll to position [112, 0]
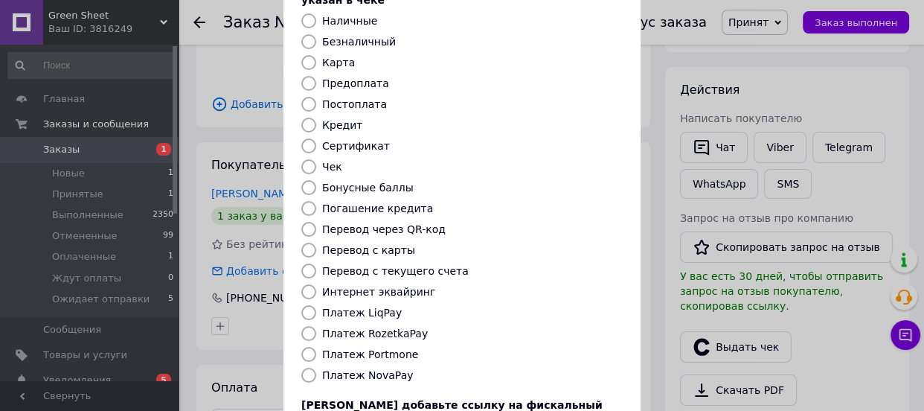
click at [378, 369] on label "Платеж NovaPay" at bounding box center [367, 375] width 91 height 12
click at [316, 368] on input "Платеж NovaPay" at bounding box center [308, 375] width 15 height 15
radio input "true"
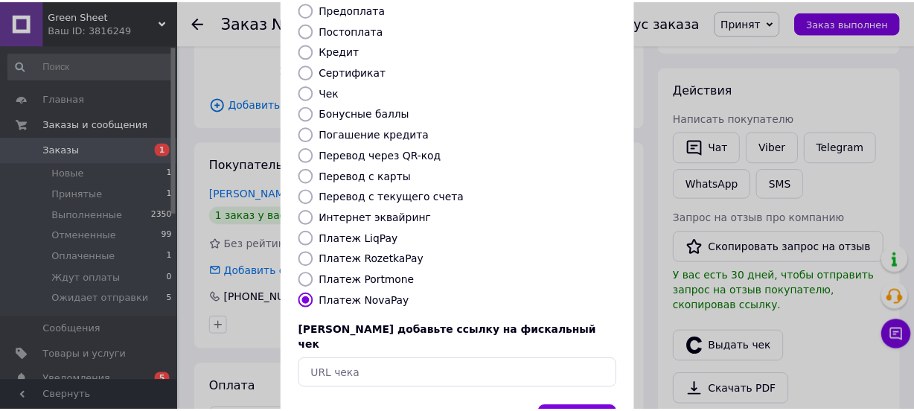
scroll to position [229, 0]
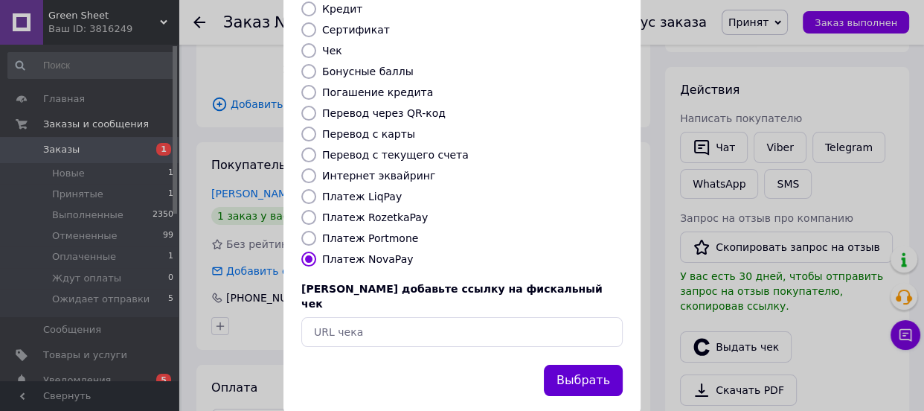
click at [605, 365] on button "Выбрать" at bounding box center [583, 381] width 79 height 32
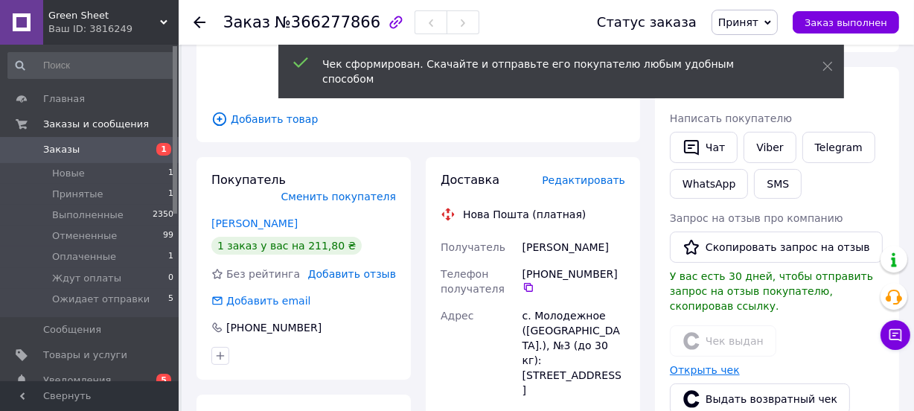
click at [677, 364] on link "Открыть чек" at bounding box center [705, 370] width 70 height 12
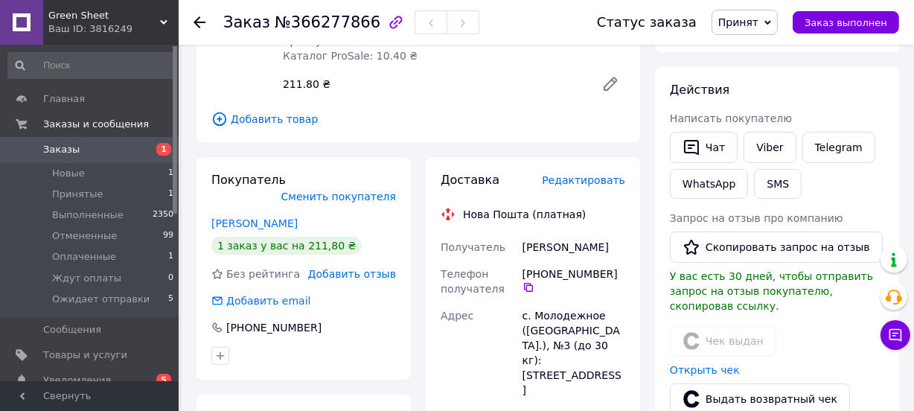
click at [749, 30] on span "Принят" at bounding box center [745, 22] width 66 height 25
click at [749, 140] on li "Ожидает отправки" at bounding box center [768, 141] width 112 height 22
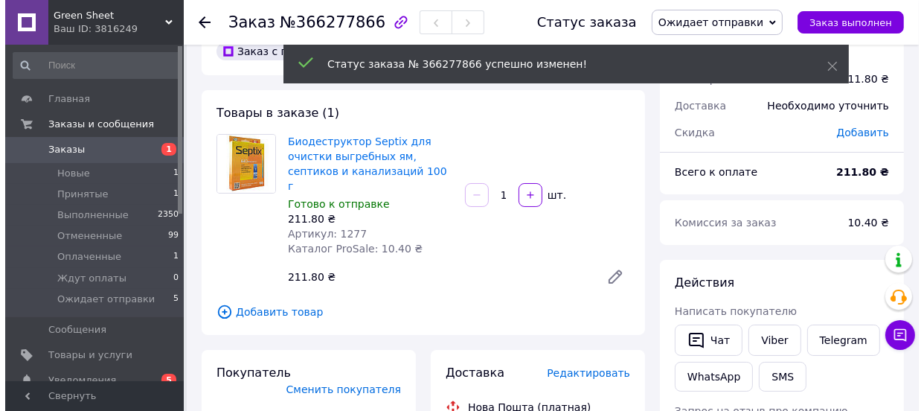
scroll to position [225, 0]
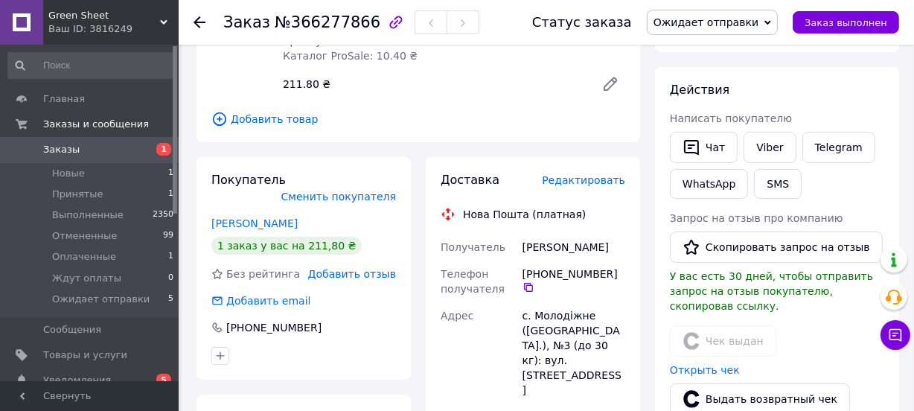
click at [590, 174] on span "Редактировать" at bounding box center [583, 180] width 83 height 12
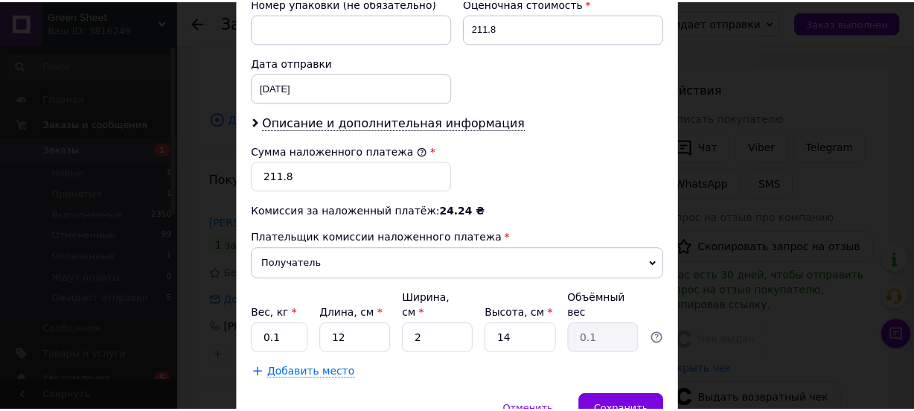
scroll to position [677, 0]
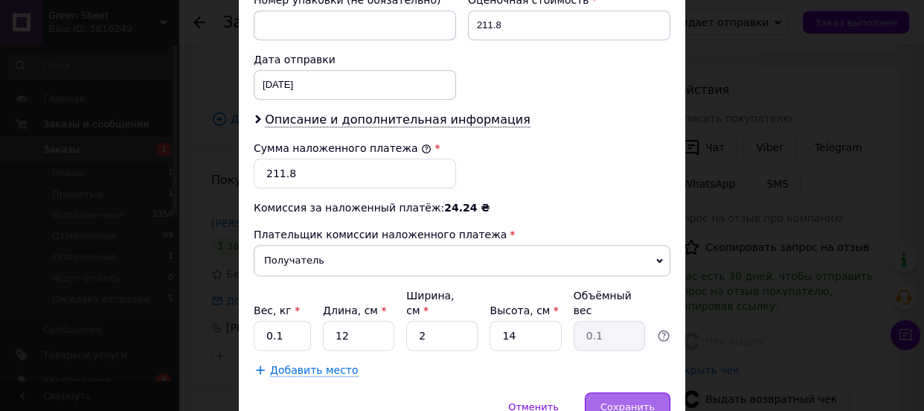
click at [619, 401] on span "Сохранить" at bounding box center [628, 406] width 54 height 11
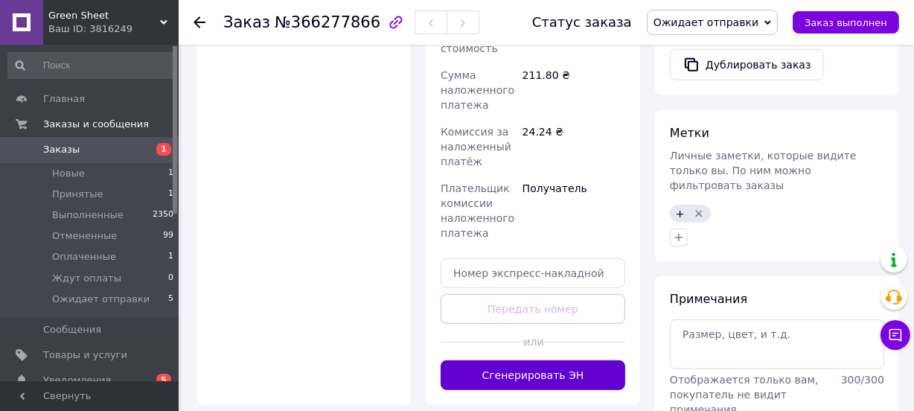
click at [528, 360] on button "Сгенерировать ЭН" at bounding box center [533, 375] width 185 height 30
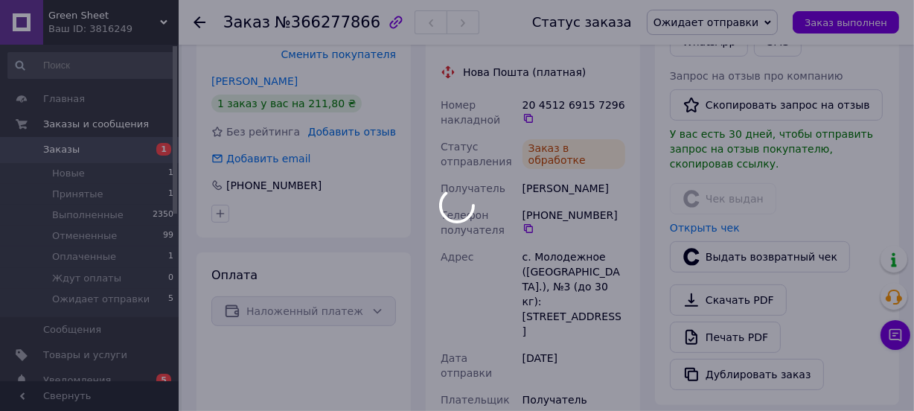
scroll to position [338, 0]
